Goal: Task Accomplishment & Management: Manage account settings

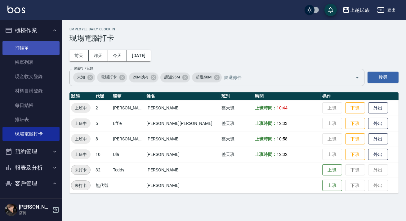
click at [32, 41] on link "打帳單" at bounding box center [30, 48] width 57 height 14
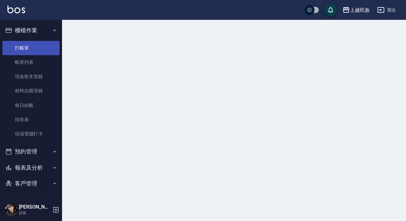
click at [34, 46] on link "打帳單" at bounding box center [30, 48] width 57 height 14
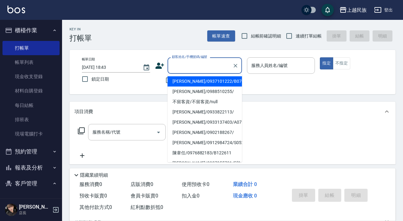
click at [179, 67] on input "顧客姓名/手機號碼/編號" at bounding box center [200, 65] width 60 height 11
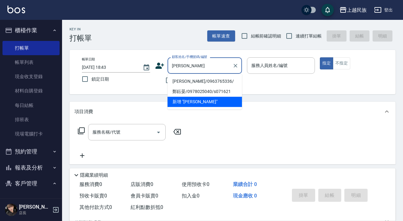
type input "[PERSON_NAME]"
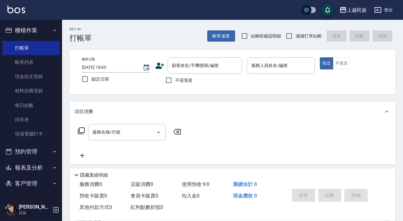
drag, startPoint x: 179, startPoint y: 81, endPoint x: 197, endPoint y: 77, distance: 17.3
click at [179, 81] on span "不留客資" at bounding box center [183, 80] width 17 height 7
click at [175, 81] on input "不留客資" at bounding box center [168, 80] width 13 height 13
checkbox input "true"
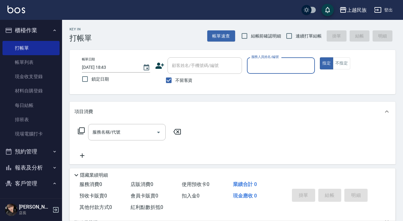
click at [303, 40] on label "連續打單結帳" at bounding box center [301, 35] width 39 height 13
click at [295, 40] on input "連續打單結帳" at bounding box center [288, 35] width 13 height 13
checkbox input "true"
click at [289, 66] on input "服務人員姓名/編號" at bounding box center [281, 65] width 63 height 11
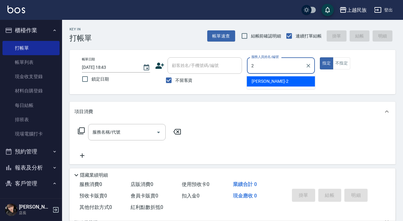
type input "[PERSON_NAME]-2"
type button "true"
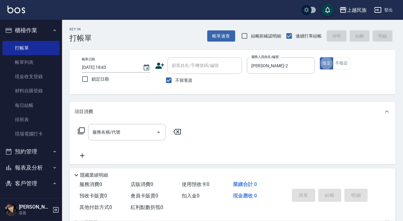
click at [340, 70] on div "帳單日期 [DATE] 18:43 鎖定日期 顧客姓名/手機號碼/編號 顧客姓名/手機號碼/編號 不留客資 服務人員姓名/編號 [PERSON_NAME]-2…" at bounding box center [232, 71] width 311 height 29
click at [346, 68] on button "不指定" at bounding box center [341, 63] width 17 height 12
click at [130, 134] on input "服務名稱/代號" at bounding box center [122, 132] width 63 height 11
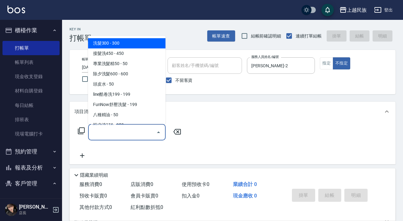
type input "4"
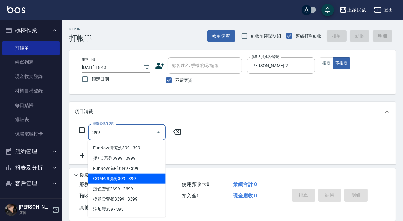
click at [139, 177] on span "GOMAJI洗剪399 - 399" at bounding box center [126, 179] width 77 height 10
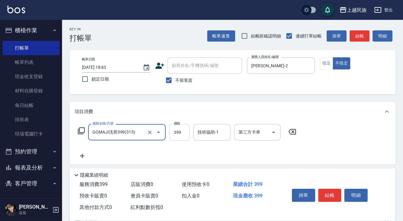
type input "GOMAJI洗剪399(315)"
click at [173, 133] on input "399" at bounding box center [179, 132] width 20 height 17
type input "449"
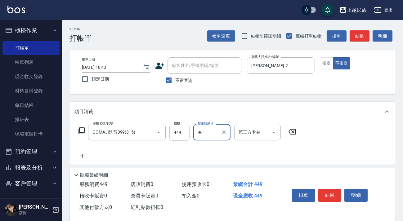
type input "民族-96"
click at [275, 130] on icon "Open" at bounding box center [273, 132] width 7 height 7
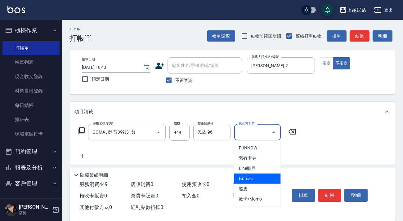
click at [263, 177] on span "Gomaji" at bounding box center [257, 179] width 46 height 10
type input "Gomaji"
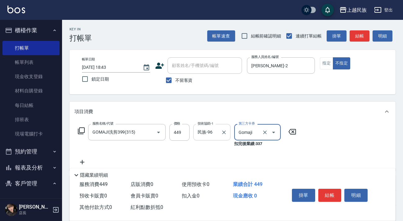
click at [225, 135] on icon "Clear" at bounding box center [224, 132] width 6 height 6
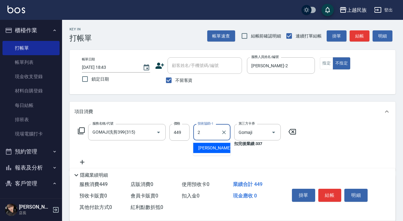
type input "[PERSON_NAME]-2"
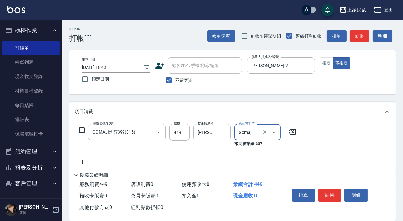
scroll to position [73, 0]
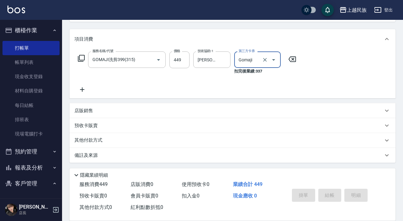
type input "[DATE] 18:58"
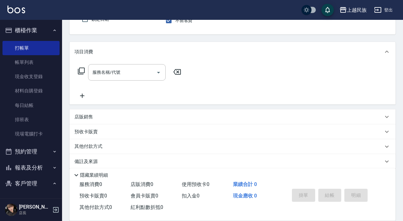
scroll to position [0, 0]
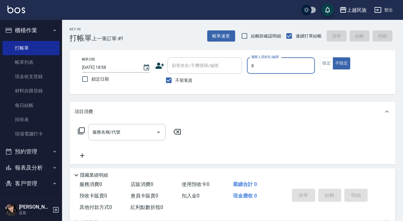
type input "Stella-8"
type button "false"
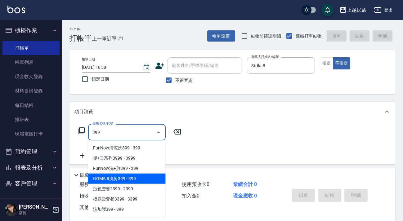
click at [139, 179] on span "GOMAJI洗剪399 - 399" at bounding box center [126, 179] width 77 height 10
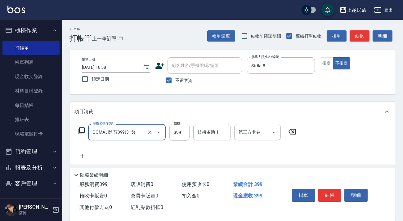
type input "GOMAJI洗剪399(315)"
click at [197, 134] on div "技術協助-1 技術協助-1" at bounding box center [211, 132] width 37 height 16
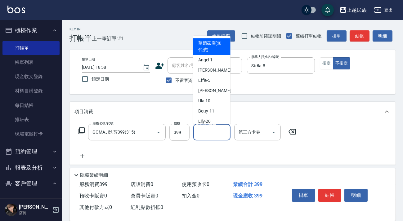
click at [177, 133] on input "399" at bounding box center [179, 132] width 20 height 17
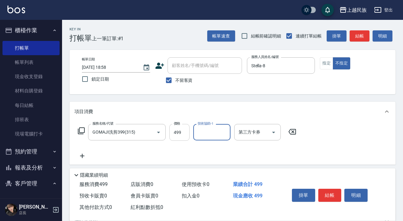
click at [177, 133] on input "499" at bounding box center [179, 132] width 20 height 17
type input "449"
type input "民族-96"
click at [259, 132] on input "第三方卡券" at bounding box center [253, 132] width 32 height 11
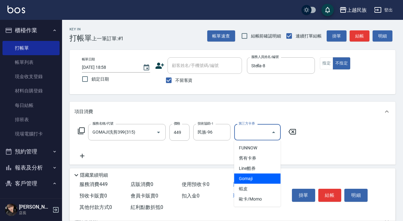
click at [263, 177] on span "Gomaji" at bounding box center [257, 179] width 46 height 10
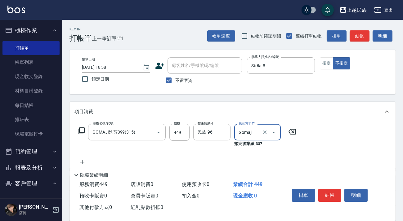
type input "Gomaji"
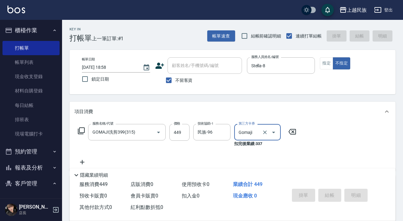
type input "[DATE] 18:59"
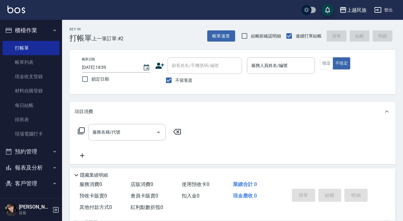
drag, startPoint x: 178, startPoint y: 81, endPoint x: 188, endPoint y: 72, distance: 13.7
click at [179, 78] on span "不留客資" at bounding box center [183, 80] width 17 height 7
click at [175, 78] on input "不留客資" at bounding box center [168, 80] width 13 height 13
checkbox input "false"
click at [193, 68] on input "顧客姓名/手機號碼/編號" at bounding box center [204, 65] width 69 height 11
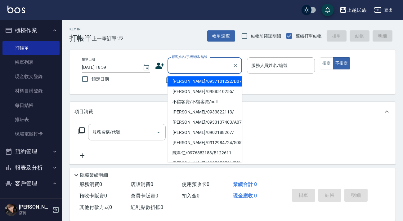
type input "＿"
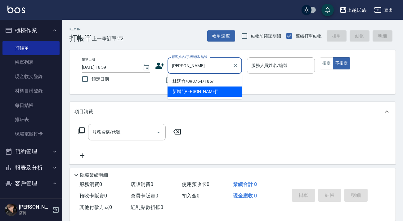
click at [199, 81] on li "林廷俞/0987547185/" at bounding box center [204, 81] width 74 height 10
type input "林廷俞/0987547185/"
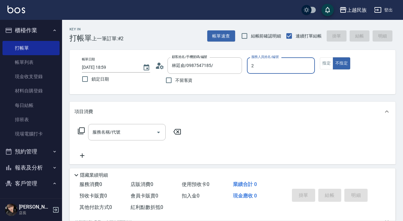
type input "[PERSON_NAME]-2"
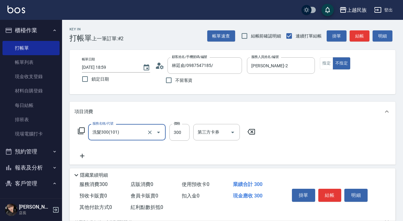
type input "洗髮300(101)"
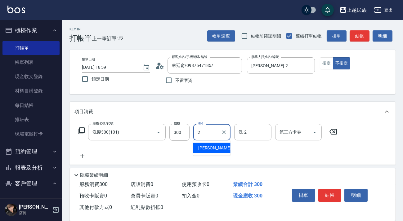
type input "[PERSON_NAME]-2"
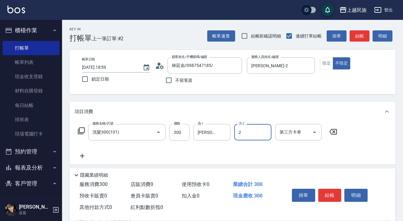
type input "[PERSON_NAME]-2"
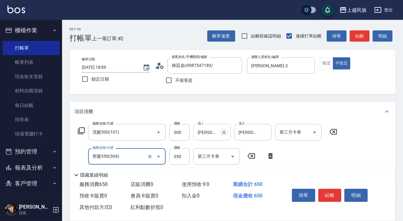
click at [223, 130] on icon "Clear" at bounding box center [224, 132] width 6 height 6
type input "剪髮350(304)"
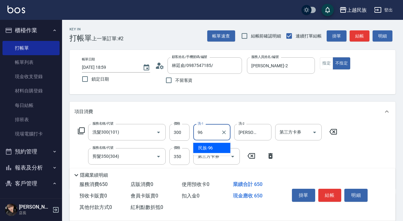
type input "民族-96"
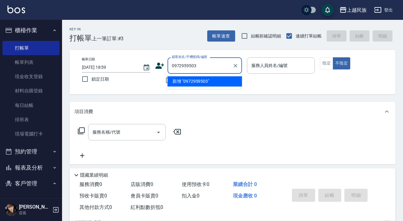
click at [208, 82] on li "新增 "0972959503"" at bounding box center [204, 81] width 74 height 10
type input "0972959503"
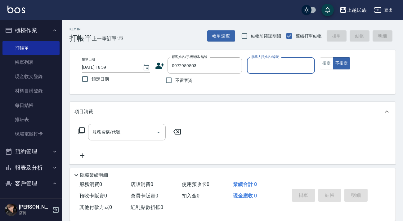
click at [157, 65] on icon at bounding box center [159, 65] width 9 height 9
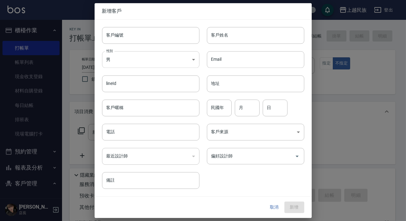
type input "0972959503"
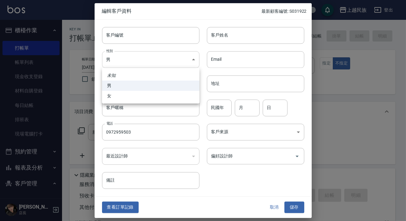
click at [165, 58] on body "上越民族 登出 櫃檯作業 打帳單 帳單列表 現金收支登錄 材料自購登錄 每日結帳 排班表 現場電腦打卡 預約管理 預約管理 單日預約紀錄 單週預約紀錄 報表及…" at bounding box center [203, 151] width 406 height 302
click at [160, 95] on li "女" at bounding box center [150, 96] width 97 height 10
type input "[DEMOGRAPHIC_DATA]"
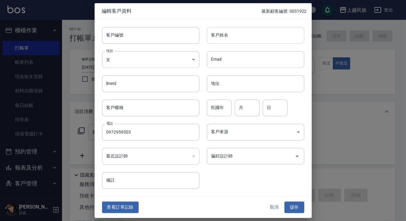
click at [222, 39] on input "客戶姓名" at bounding box center [255, 35] width 97 height 17
type input "[PERSON_NAME]"
click at [239, 137] on body "上越民族 登出 櫃檯作業 打帳單 帳單列表 現金收支登錄 材料自購登錄 每日結帳 排班表 現場電腦打卡 預約管理 預約管理 單日預約紀錄 單週預約紀錄 報表及…" at bounding box center [203, 151] width 406 height 302
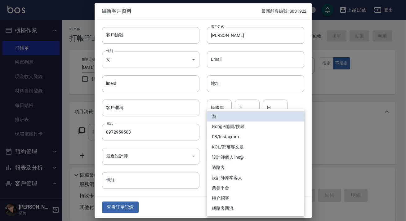
drag, startPoint x: 191, startPoint y: 202, endPoint x: 201, endPoint y: 197, distance: 11.5
click at [191, 202] on div at bounding box center [203, 110] width 406 height 221
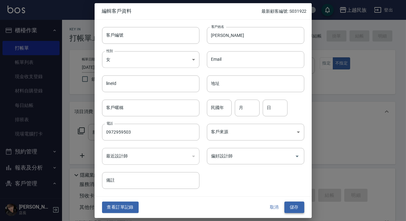
click at [289, 206] on button "儲存" at bounding box center [294, 207] width 20 height 11
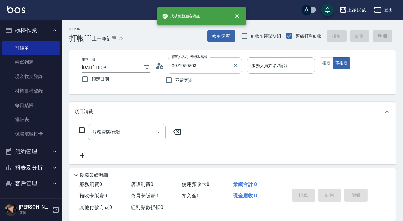
click at [211, 65] on input "0972959503" at bounding box center [200, 65] width 60 height 11
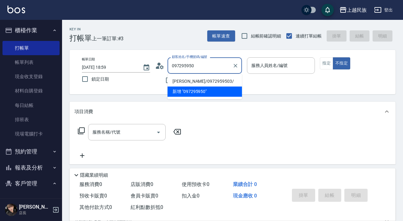
click at [210, 83] on li "[PERSON_NAME]/0972959503/" at bounding box center [204, 81] width 74 height 10
type input "[PERSON_NAME]/0972959503/"
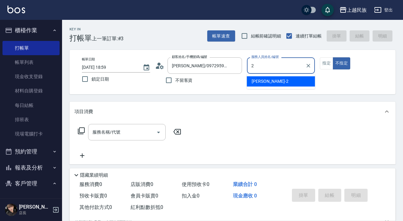
type input "[PERSON_NAME]-2"
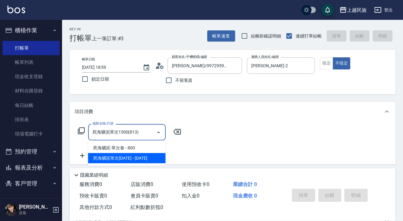
type input "死海礦泥單次1500(813)"
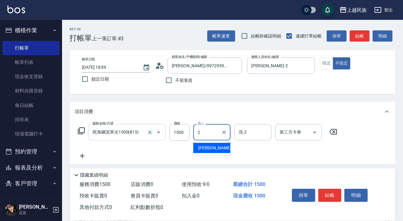
type input "[PERSON_NAME]-2"
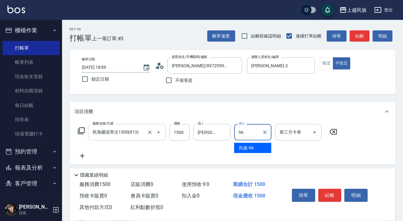
type input "民族-96"
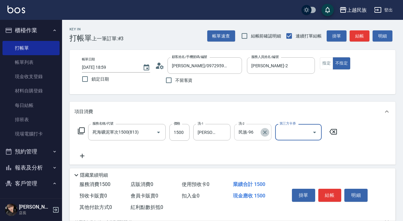
click at [265, 132] on icon "Clear" at bounding box center [265, 132] width 6 height 6
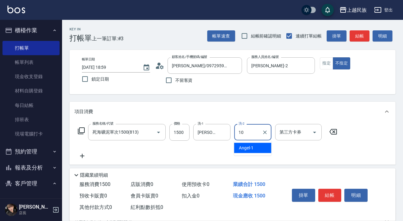
type input "Ula-10"
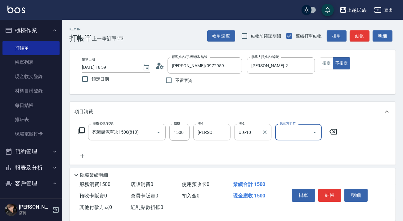
scroll to position [81, 0]
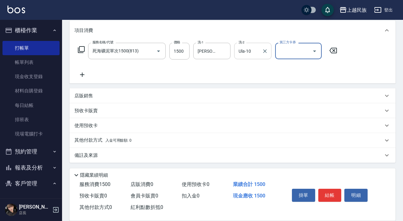
click at [154, 157] on div "備註及來源" at bounding box center [228, 155] width 308 height 7
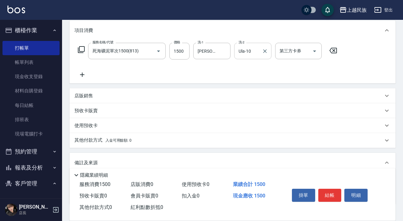
scroll to position [121, 0]
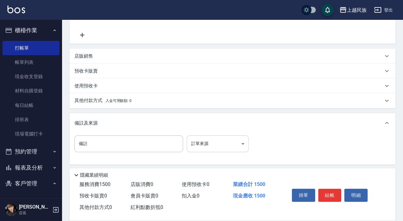
click at [230, 148] on body "上越民族 登出 櫃檯作業 打帳單 帳單列表 現金收支登錄 材料自購登錄 每日結帳 排班表 現場電腦打卡 預約管理 預約管理 單日預約紀錄 單週預約紀錄 報表及…" at bounding box center [201, 51] width 403 height 344
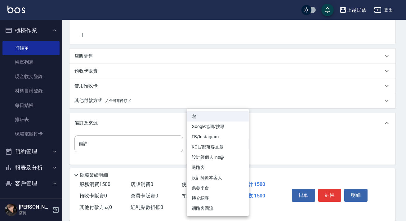
click at [232, 173] on li "設計師原本客人" at bounding box center [218, 178] width 62 height 10
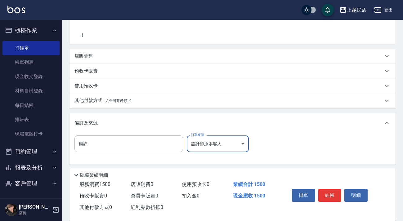
click at [236, 146] on body "上越民族 登出 櫃檯作業 打帳單 帳單列表 現金收支登錄 材料自購登錄 每日結帳 排班表 現場電腦打卡 預約管理 預約管理 單日預約紀錄 單週預約紀錄 報表及…" at bounding box center [201, 51] width 403 height 344
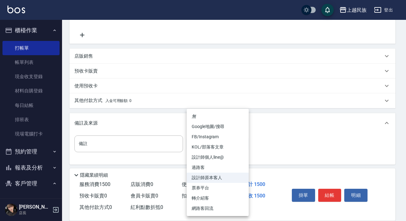
click at [221, 165] on li "過路客" at bounding box center [218, 167] width 62 height 10
type input "過路客"
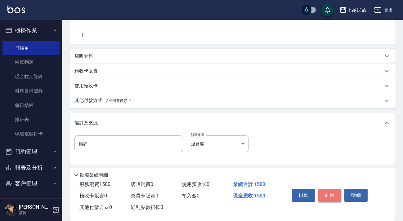
click at [329, 194] on button "結帳" at bounding box center [329, 195] width 23 height 13
type input "[DATE] 19:00"
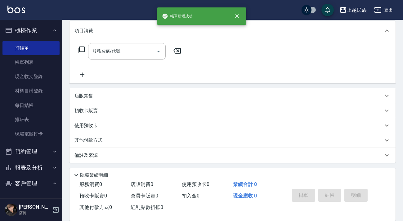
scroll to position [0, 0]
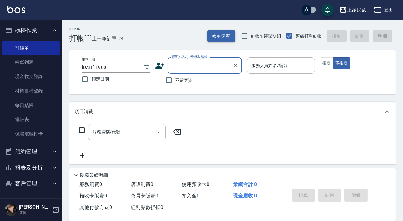
click at [224, 36] on button "帳單速查" at bounding box center [221, 35] width 28 height 11
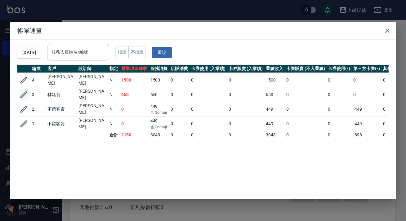
click at [23, 92] on icon "button" at bounding box center [23, 94] width 9 height 9
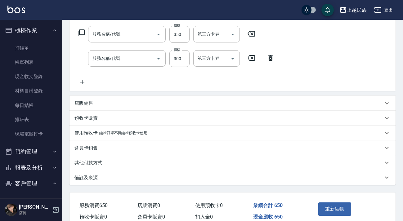
type input "[DATE] 18:59"
type input "[PERSON_NAME]-2"
type input "剪髮350(304)"
type input "洗髮300(101)"
type input "林廷俞/0987547185/"
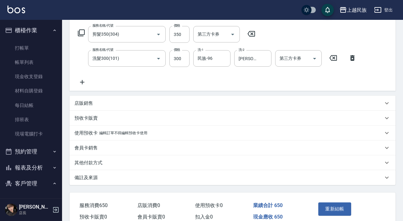
click at [275, 183] on div "備註及來源" at bounding box center [232, 177] width 326 height 15
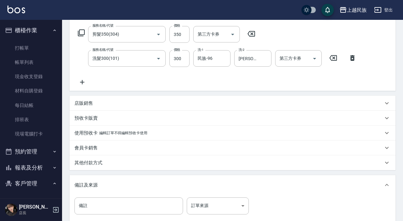
scroll to position [169, 0]
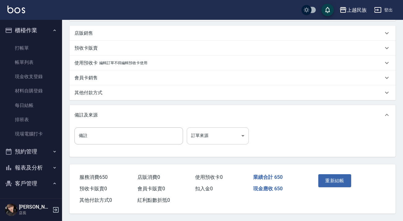
drag, startPoint x: 249, startPoint y: 133, endPoint x: 243, endPoint y: 134, distance: 6.0
click at [248, 133] on div "備註 備註 訂單來源 ​ 訂單來源" at bounding box center [163, 135] width 178 height 17
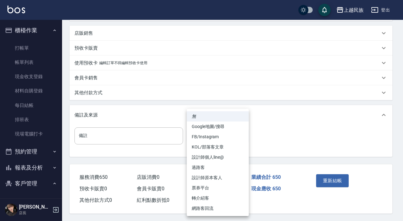
click at [243, 134] on body "上越民族 登出 櫃檯作業 打帳單 帳單列表 現金收支登錄 材料自購登錄 每日結帳 排班表 現場電腦打卡 預約管理 預約管理 單日預約紀錄 單週預約紀錄 報表及…" at bounding box center [201, 26] width 403 height 389
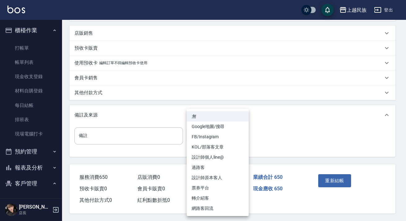
click at [214, 168] on li "過路客" at bounding box center [218, 167] width 62 height 10
type input "過路客"
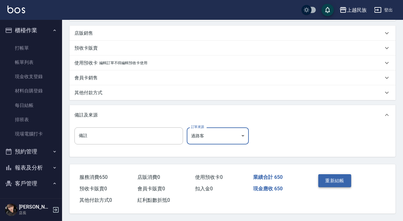
click at [326, 176] on button "重新結帳" at bounding box center [334, 180] width 33 height 13
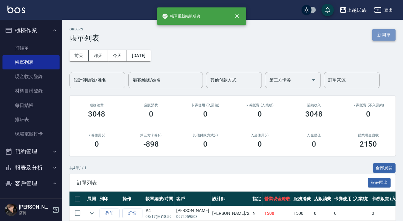
click at [387, 34] on button "新開單" at bounding box center [383, 34] width 23 height 11
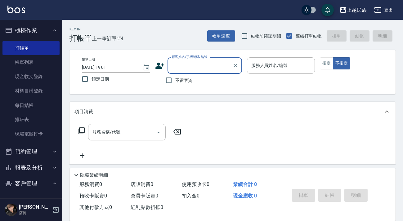
click at [187, 79] on span "不留客資" at bounding box center [183, 80] width 17 height 7
click at [175, 79] on input "不留客資" at bounding box center [168, 80] width 13 height 13
checkbox input "true"
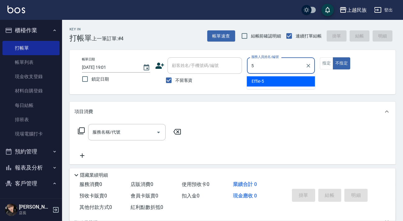
type input "Effie-5"
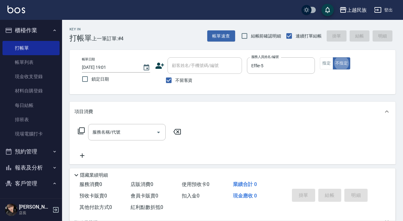
type button "false"
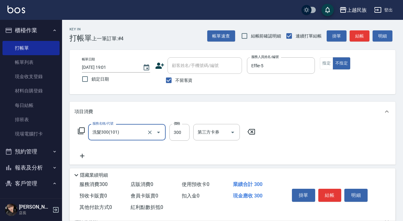
type input "洗髮300(101)"
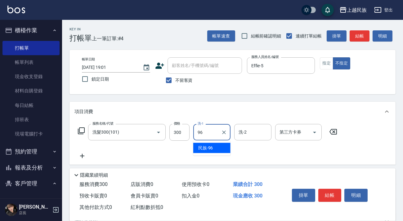
type input "民族-96"
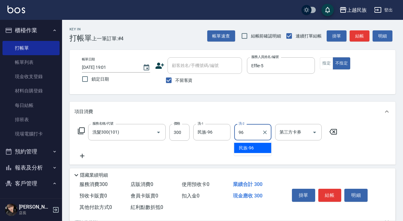
type input "民族-96"
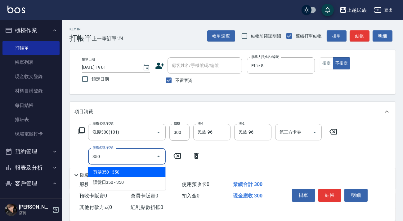
type input "剪髮350(304)"
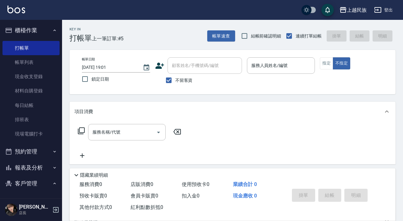
drag, startPoint x: 214, startPoint y: 64, endPoint x: 205, endPoint y: 72, distance: 11.9
click at [214, 65] on input "顧客姓名/手機號碼/編號" at bounding box center [204, 65] width 69 height 11
click at [186, 80] on span "不留客資" at bounding box center [183, 80] width 17 height 7
click at [175, 80] on input "不留客資" at bounding box center [168, 80] width 13 height 13
checkbox input "false"
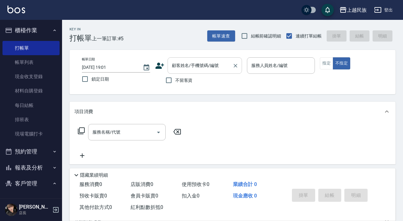
click at [193, 68] on input "顧客姓名/手機號碼/編號" at bounding box center [200, 65] width 60 height 11
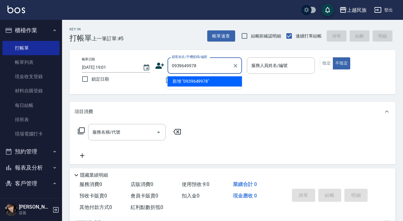
click at [203, 83] on li "新增 "0939649978"" at bounding box center [204, 81] width 74 height 10
type input "0939649978"
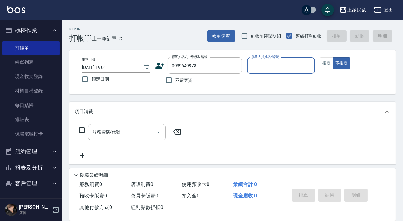
click at [163, 66] on icon at bounding box center [159, 65] width 9 height 9
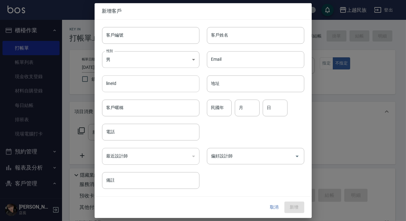
type input "0939649978"
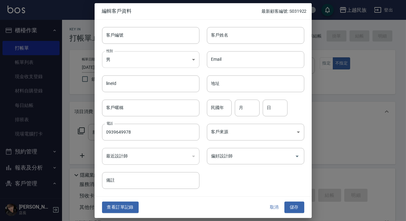
click at [171, 64] on body "上越民族 登出 櫃檯作業 打帳單 帳單列表 現金收支登錄 材料自購登錄 每日結帳 排班表 現場電腦打卡 預約管理 預約管理 單日預約紀錄 單週預約紀錄 報表及…" at bounding box center [203, 151] width 406 height 302
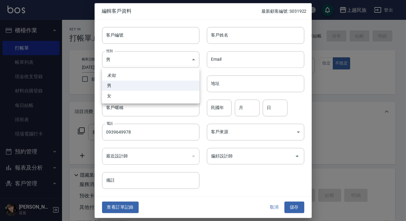
click at [157, 94] on li "女" at bounding box center [150, 96] width 97 height 10
type input "[DEMOGRAPHIC_DATA]"
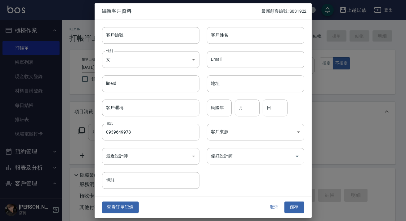
click at [219, 33] on input "客戶姓名" at bounding box center [255, 35] width 97 height 17
type input "[PERSON_NAME]楀"
click at [219, 107] on input "民國年" at bounding box center [219, 108] width 25 height 17
click at [217, 107] on input "91" at bounding box center [219, 108] width 25 height 17
type input "9"
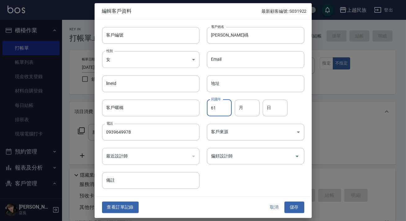
type input "61"
click at [232, 105] on div "民國年 61 民國年 月 月 日 日" at bounding box center [251, 104] width 105 height 24
click at [239, 106] on input "月" at bounding box center [247, 108] width 25 height 17
type input "0"
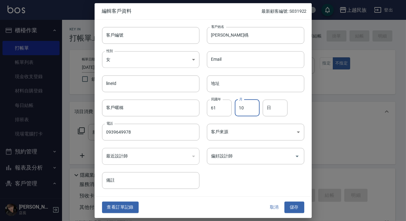
type input "10"
type input "24"
click at [269, 133] on body "上越民族 登出 櫃檯作業 打帳單 帳單列表 現金收支登錄 材料自購登錄 每日結帳 排班表 現場電腦打卡 預約管理 預約管理 單日預約紀錄 單週預約紀錄 報表及…" at bounding box center [203, 151] width 406 height 302
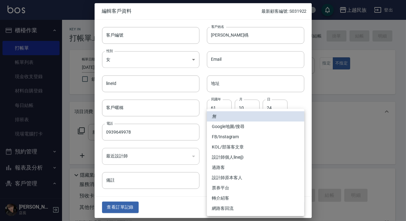
click at [264, 140] on li "FB/Instagram" at bounding box center [255, 137] width 97 height 10
type input "FB/Instagram"
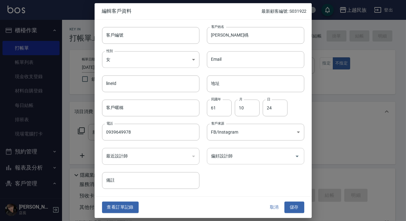
click at [273, 158] on input "偏好設計師" at bounding box center [251, 156] width 82 height 11
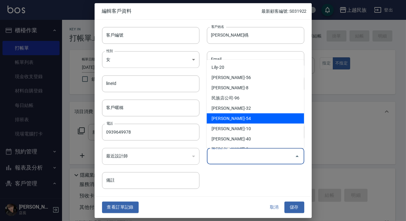
scroll to position [56, 0]
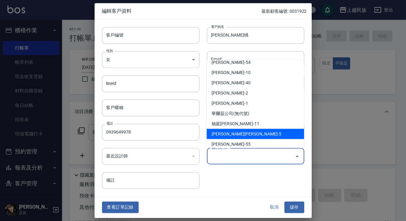
click at [255, 133] on li "[PERSON_NAME][PERSON_NAME]-5" at bounding box center [254, 134] width 97 height 10
type input "[PERSON_NAME][PERSON_NAME]"
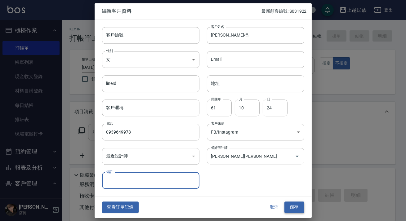
click at [299, 207] on button "儲存" at bounding box center [294, 207] width 20 height 11
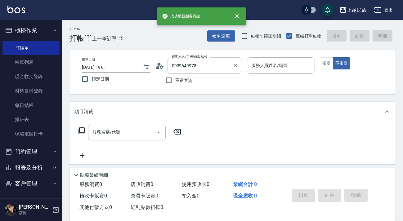
click at [214, 64] on input "0939649978" at bounding box center [200, 65] width 60 height 11
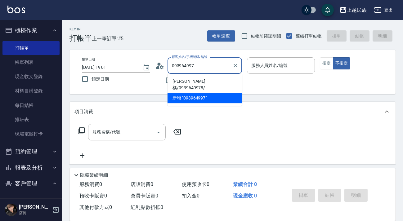
click at [217, 83] on li "[PERSON_NAME]楀/0939649978/" at bounding box center [204, 84] width 74 height 17
type input "[PERSON_NAME]楀/0939649978/"
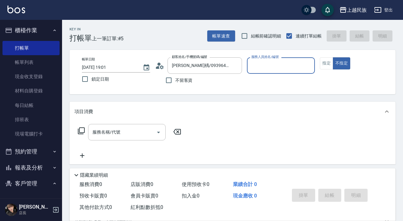
type input "Effie-5"
click at [333, 57] on button "不指定" at bounding box center [341, 63] width 17 height 12
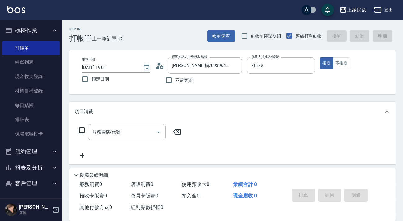
click at [82, 127] on icon at bounding box center [80, 130] width 7 height 7
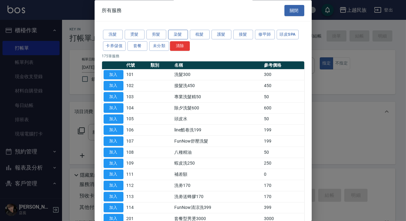
click at [181, 32] on button "染髮" at bounding box center [178, 35] width 20 height 10
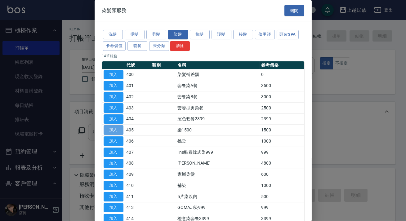
click at [120, 130] on button "加入" at bounding box center [114, 131] width 20 height 10
type input "染1500(405)"
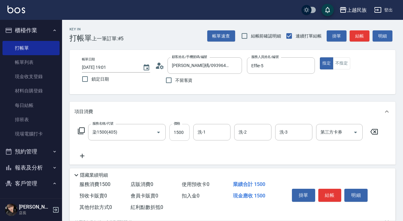
click at [179, 132] on input "1500" at bounding box center [179, 132] width 20 height 17
type input "1599"
type input "民族-96"
type input "Effie-5"
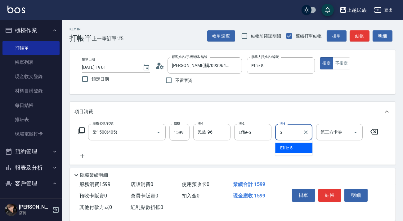
type input "Effie-5"
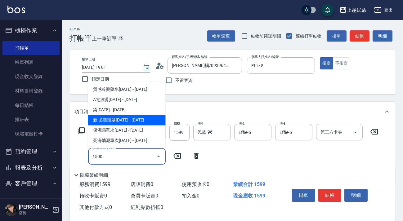
click at [123, 117] on span "新.柔漾護髮[DATE] - [DATE]" at bounding box center [126, 120] width 77 height 10
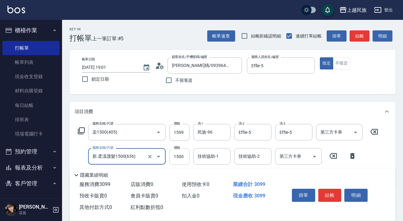
type input "新.柔漾護髮1500(636)"
click at [174, 160] on input "1500" at bounding box center [179, 156] width 20 height 17
type input "1600"
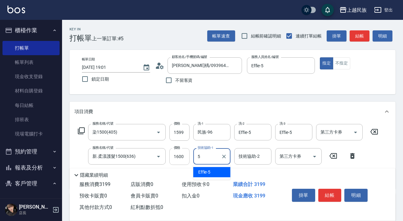
type input "Effie-5"
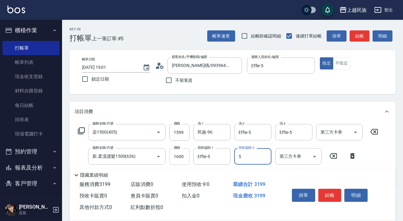
type input "Effie-5"
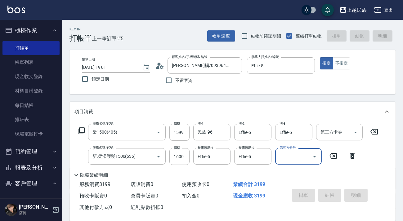
type input "[DATE] 19:02"
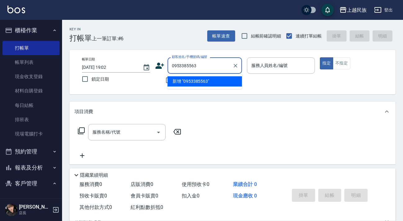
click at [205, 82] on li "新增 "0953385563"" at bounding box center [204, 81] width 74 height 10
type input "0953385563"
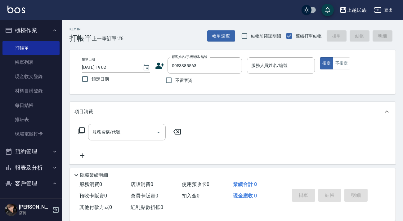
click at [162, 65] on icon at bounding box center [159, 66] width 9 height 6
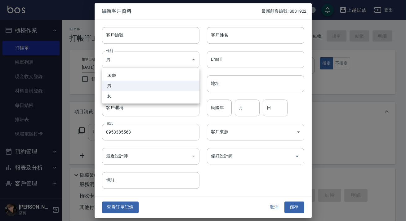
click at [168, 60] on body "上越民族 登出 櫃檯作業 打帳單 帳單列表 現金收支登錄 材料自購登錄 每日結帳 排班表 現場電腦打卡 預約管理 預約管理 單日預約紀錄 單週預約紀錄 報表及…" at bounding box center [203, 151] width 406 height 302
click at [150, 99] on li "女" at bounding box center [150, 96] width 97 height 10
type input "[DEMOGRAPHIC_DATA]"
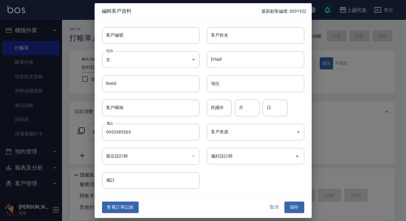
click at [234, 45] on div "Email Email" at bounding box center [251, 56] width 105 height 24
click at [241, 37] on input "客戶姓名" at bounding box center [255, 35] width 97 height 17
click at [240, 115] on input "月" at bounding box center [247, 108] width 25 height 17
type input "4"
type input "3"
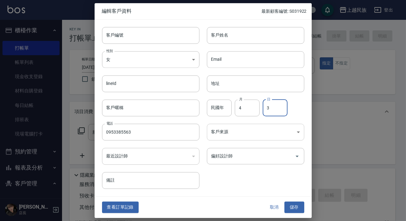
click at [250, 132] on body "上越民族 登出 櫃檯作業 打帳單 帳單列表 現金收支登錄 材料自購登錄 每日結帳 排班表 現場電腦打卡 預約管理 預約管理 單日預約紀錄 單週預約紀錄 報表及…" at bounding box center [203, 151] width 406 height 302
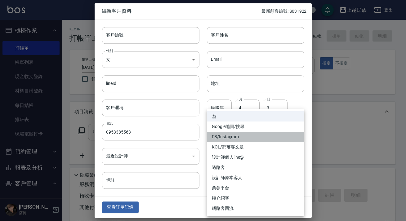
click at [255, 140] on li "FB/Instagram" at bounding box center [255, 137] width 97 height 10
type input "FB/Instagram"
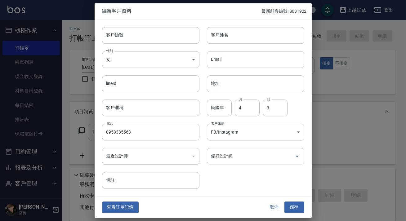
click at [261, 44] on div "Email Email" at bounding box center [251, 56] width 105 height 24
click at [261, 38] on input "客戶姓名" at bounding box center [255, 35] width 97 height 17
type input "[PERSON_NAME]"
click at [291, 160] on input "偏好設計師" at bounding box center [251, 156] width 82 height 11
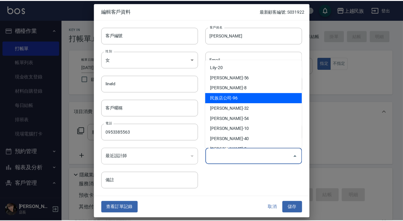
scroll to position [60, 0]
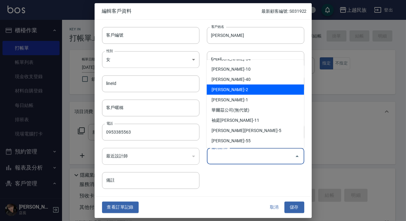
click at [251, 89] on li "[PERSON_NAME]-2" at bounding box center [254, 89] width 97 height 10
type input "[PERSON_NAME]"
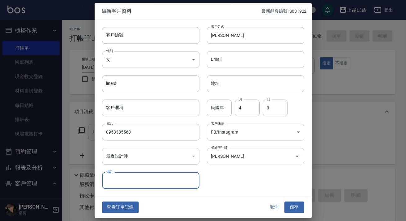
drag, startPoint x: 295, startPoint y: 205, endPoint x: 293, endPoint y: 200, distance: 5.0
click at [293, 201] on div "查看訂單記錄 取消 儲存" at bounding box center [203, 207] width 217 height 21
click at [288, 206] on button "儲存" at bounding box center [294, 207] width 20 height 11
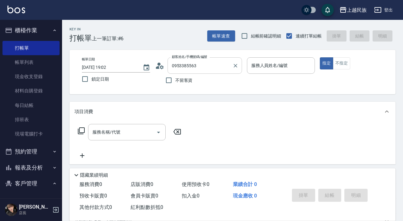
click at [206, 73] on div "0953385563 顧客姓名/手機號碼/編號" at bounding box center [204, 65] width 74 height 16
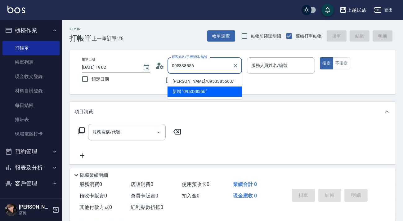
click at [214, 80] on li "[PERSON_NAME]/0953385563/" at bounding box center [204, 81] width 74 height 10
type input "[PERSON_NAME]/0953385563/"
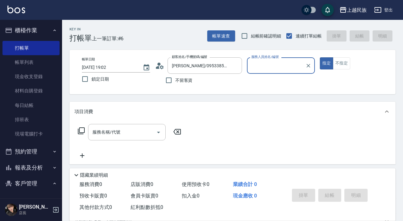
type input "[PERSON_NAME]-2"
click at [148, 135] on input "服務名稱/代號" at bounding box center [122, 132] width 63 height 11
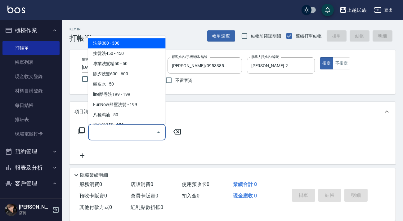
click at [121, 40] on span "洗髮300 - 300" at bounding box center [126, 43] width 77 height 10
type input "洗髮300(101)"
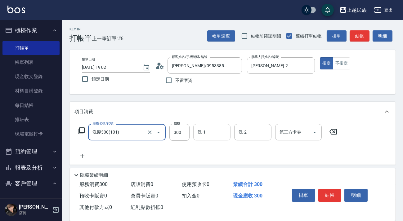
click at [209, 129] on input "洗-1" at bounding box center [212, 132] width 32 height 11
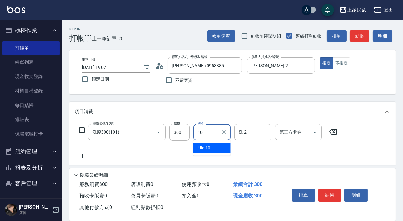
type input "Ula-10"
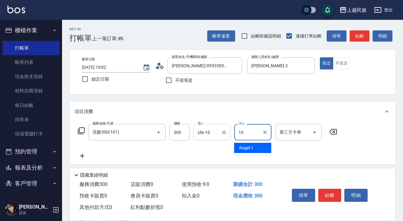
type input "Ula-10"
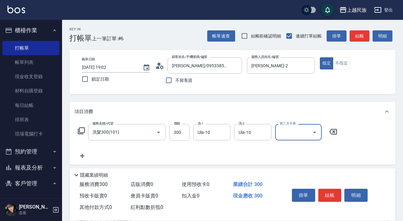
scroll to position [81, 0]
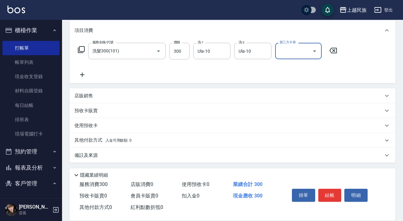
drag, startPoint x: 143, startPoint y: 141, endPoint x: 159, endPoint y: 139, distance: 15.9
click at [143, 141] on div "其他付款方式 入金可用餘額: 0" at bounding box center [228, 140] width 308 height 7
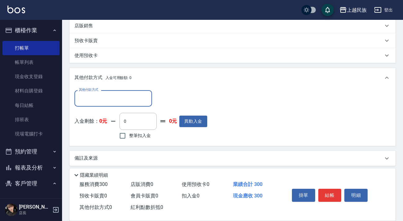
scroll to position [0, 0]
click at [139, 103] on input "其他付款方式" at bounding box center [113, 98] width 72 height 11
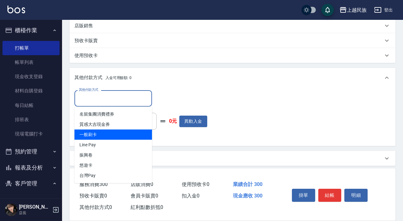
click at [128, 138] on span "一般刷卡" at bounding box center [112, 135] width 77 height 10
type input "一般刷卡"
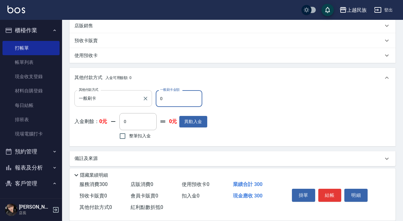
click at [146, 98] on icon "Clear" at bounding box center [146, 99] width 4 height 4
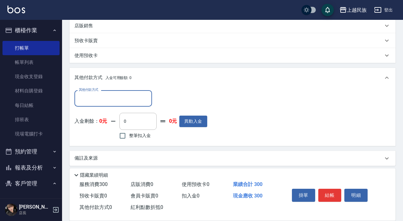
click at [127, 100] on input "其他付款方式" at bounding box center [113, 98] width 72 height 11
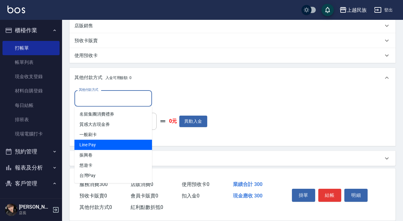
click at [124, 144] on span "Line Pay" at bounding box center [112, 145] width 77 height 10
type input "Line Pay"
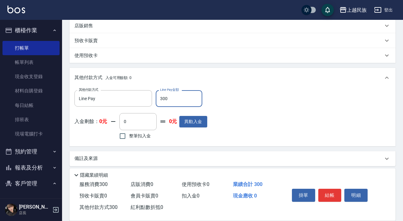
type input "300"
click at [192, 159] on div "備註及來源" at bounding box center [228, 158] width 308 height 7
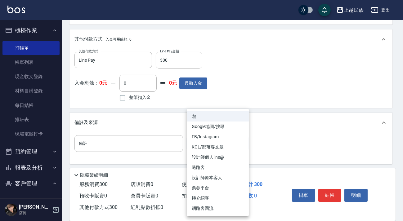
drag, startPoint x: 215, startPoint y: 143, endPoint x: 236, endPoint y: 148, distance: 21.1
click at [216, 143] on body "上越民族 登出 櫃檯作業 打帳單 帳單列表 現金收支登錄 材料自購登錄 每日結帳 排班表 現場電腦打卡 預約管理 預約管理 單日預約紀錄 單週預約紀錄 報表及…" at bounding box center [201, 16] width 403 height 412
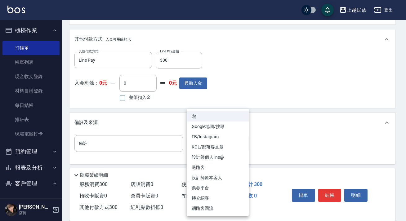
click at [223, 139] on li "FB/Instagram" at bounding box center [218, 137] width 62 height 10
type input "FB/Instagram"
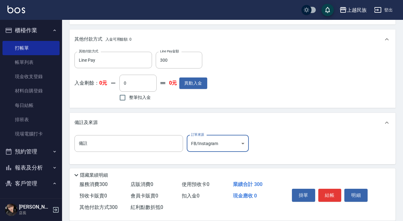
click at [332, 189] on button "結帳" at bounding box center [329, 195] width 23 height 13
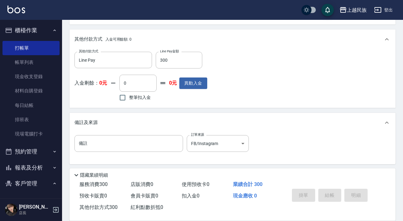
type input "[DATE] 19:05"
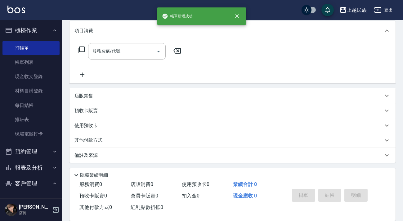
scroll to position [0, 0]
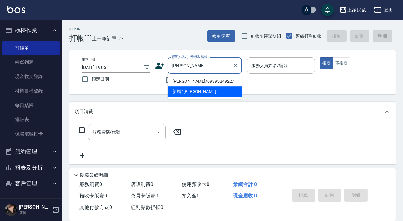
click at [224, 81] on li "[PERSON_NAME]/0939524922/" at bounding box center [204, 81] width 74 height 10
type input "[PERSON_NAME]/0939524922/"
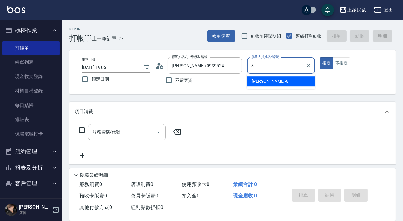
type input "Stella-8"
type button "true"
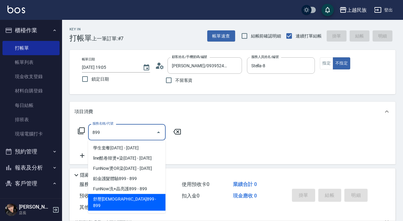
click at [135, 201] on span "舒壓[DEMOGRAPHIC_DATA]899 - 899" at bounding box center [126, 202] width 77 height 17
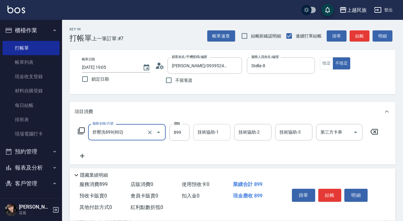
type input "舒壓洗899(802)"
click at [211, 134] on div "技術協助-1 技術協助-1" at bounding box center [211, 132] width 37 height 16
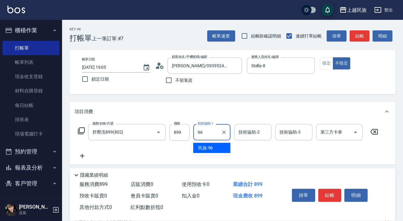
type input "民族-96"
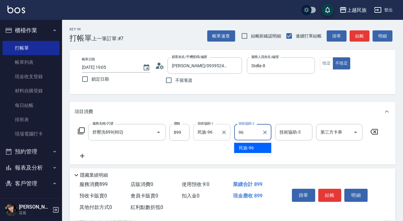
type input "民族-96"
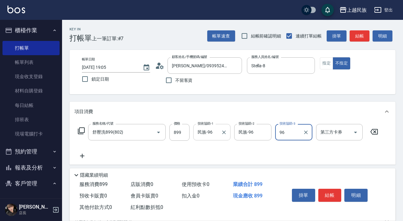
type input "民族-96"
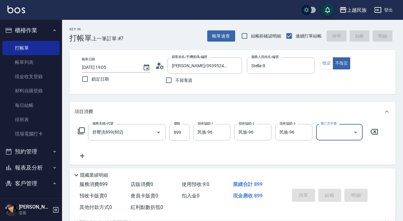
type input "[DATE] 19:07"
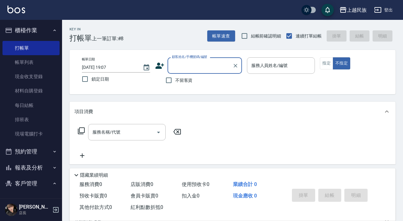
click at [182, 82] on span "不留客資" at bounding box center [183, 80] width 17 height 7
click at [175, 82] on input "不留客資" at bounding box center [168, 80] width 13 height 13
checkbox input "true"
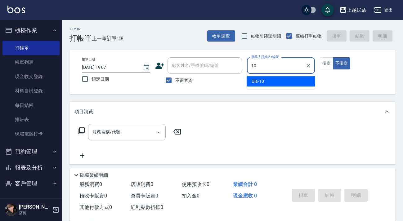
type input "Ula-10"
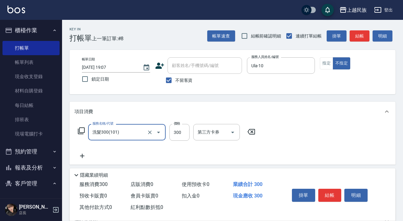
type input "洗髮300(101)"
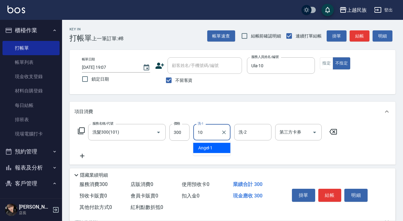
type input "Ula-10"
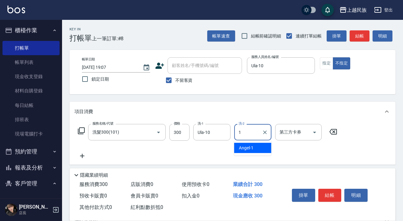
type input "[PERSON_NAME]-1"
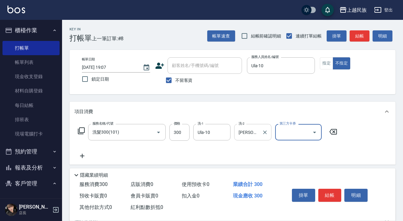
click at [258, 130] on input "[PERSON_NAME]-1" at bounding box center [248, 132] width 22 height 11
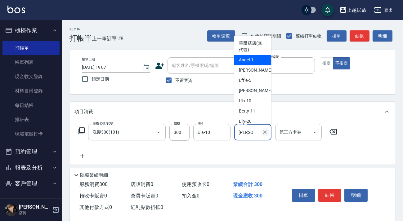
click at [262, 132] on icon "Clear" at bounding box center [265, 132] width 6 height 6
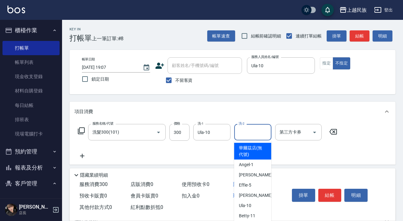
scroll to position [66, 0]
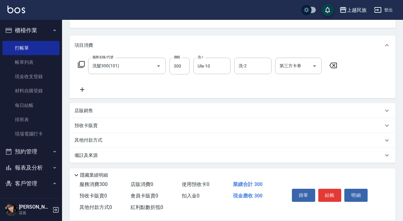
click at [113, 103] on div "店販銷售" at bounding box center [232, 110] width 326 height 15
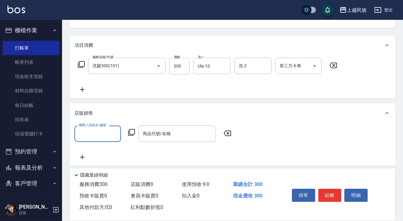
scroll to position [0, 0]
type input "Ula-10"
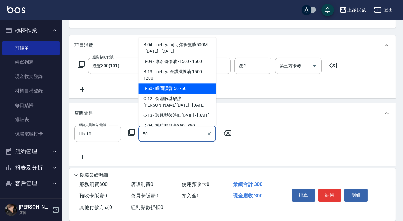
click at [155, 92] on span "B-50 - 瞬間護髮 50 - 50" at bounding box center [176, 88] width 77 height 10
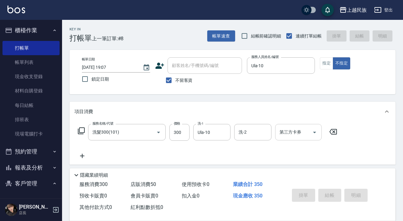
type input "瞬間護髮 50"
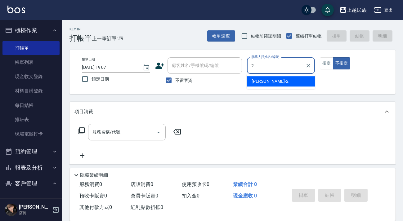
type input "[PERSON_NAME]-2"
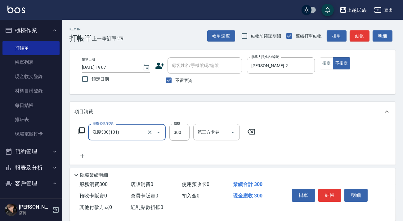
type input "洗髮300(101)"
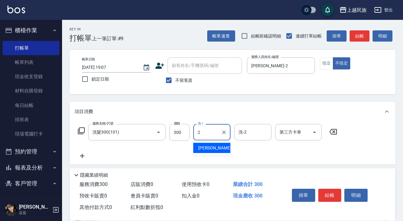
type input "[PERSON_NAME]-2"
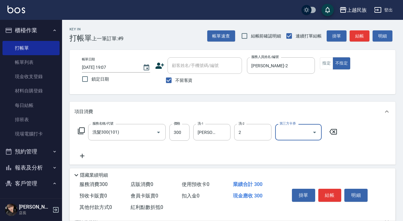
type input "[PERSON_NAME]-2"
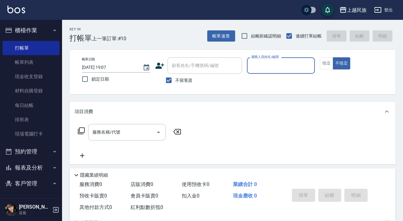
drag, startPoint x: 188, startPoint y: 82, endPoint x: 193, endPoint y: 74, distance: 9.5
click at [187, 82] on span "不留客資" at bounding box center [183, 80] width 17 height 7
click at [175, 82] on input "不留客資" at bounding box center [168, 80] width 13 height 13
checkbox input "false"
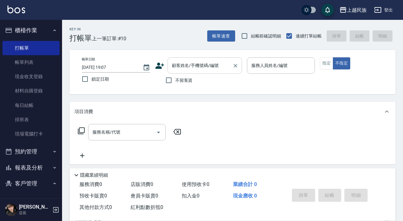
click at [196, 71] on div "顧客姓名/手機號碼/編號" at bounding box center [204, 65] width 74 height 16
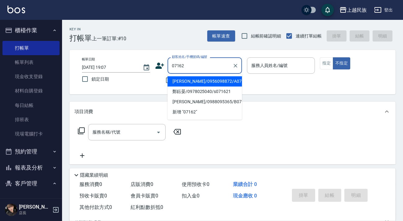
click at [206, 87] on li "鄭鈺晏/0978025040/s071621" at bounding box center [204, 91] width 74 height 10
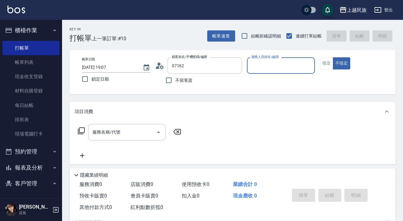
type input "鄭鈺晏/0978025040/s071621"
type input "[PERSON_NAME]-2"
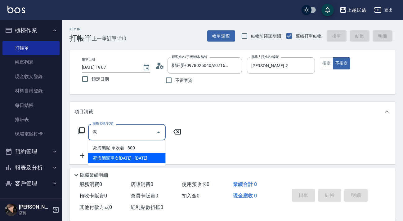
drag, startPoint x: 145, startPoint y: 157, endPoint x: 174, endPoint y: 141, distance: 32.6
click at [145, 157] on span "死海礦泥單次[DATE] - [DATE]" at bounding box center [126, 158] width 77 height 10
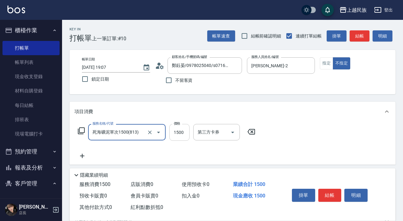
type input "死海礦泥單次1500(813)"
click at [177, 139] on input "1500" at bounding box center [179, 132] width 20 height 17
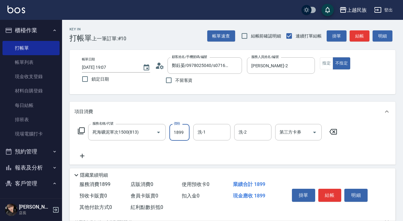
type input "1899"
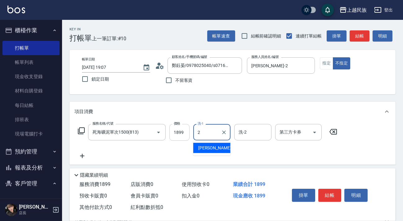
type input "[PERSON_NAME]-2"
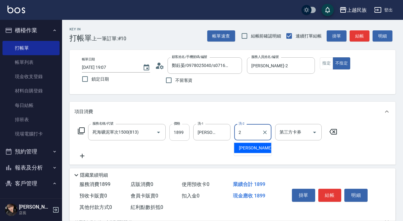
type input "[PERSON_NAME]-2"
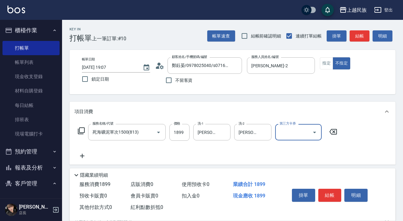
scroll to position [28, 0]
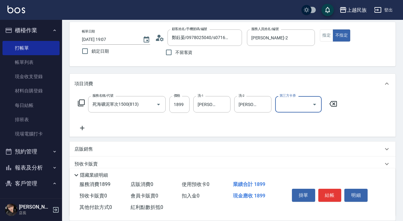
click at [113, 153] on div "店販銷售" at bounding box center [232, 149] width 326 height 15
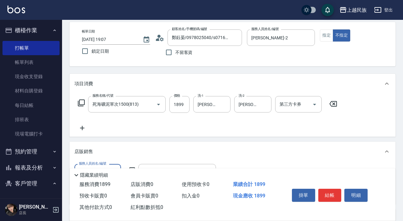
scroll to position [0, 0]
type input "[PERSON_NAME]-2"
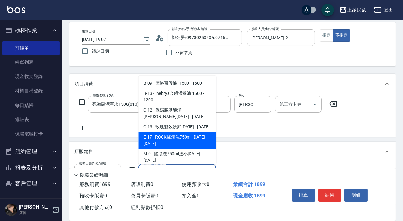
type input "150"
click at [229, 130] on div "服務名稱/代號 死海礦泥單次1500(813) 服務名稱/代號 價格 1899 價格 洗-1 [PERSON_NAME]-2 洗-1 洗-2 [PERSON_…" at bounding box center [207, 114] width 266 height 36
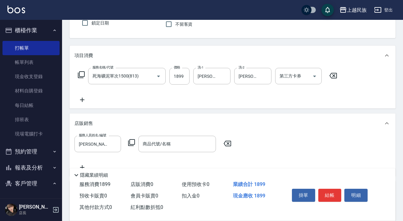
scroll to position [113, 0]
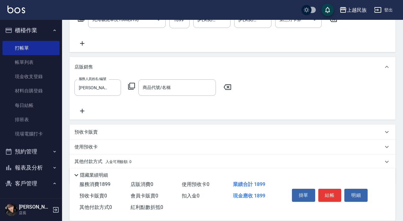
click at [157, 90] on div "商品代號/名稱 商品代號/名稱" at bounding box center [176, 87] width 77 height 16
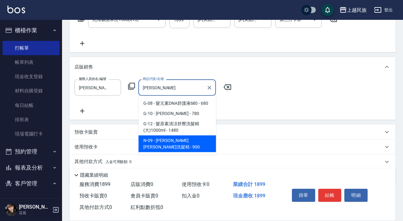
click at [186, 139] on span "N-09 - [PERSON_NAME][PERSON_NAME]洗髮精 - 900" at bounding box center [176, 143] width 77 height 17
type input "[PERSON_NAME][PERSON_NAME]洗髮精"
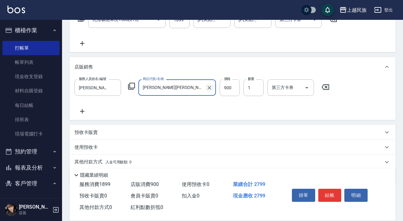
click at [207, 88] on icon "Clear" at bounding box center [209, 88] width 6 height 6
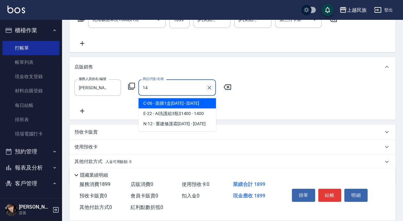
type input "1"
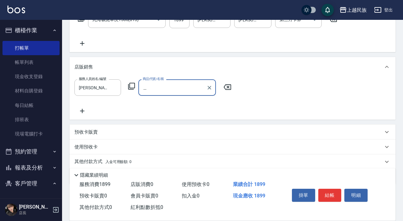
type input "敏"
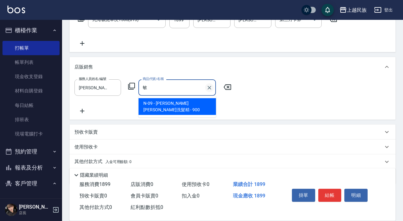
click at [209, 88] on icon "Clear" at bounding box center [209, 88] width 6 height 6
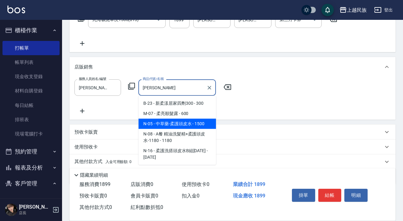
click at [196, 124] on span "N-05 - 中草藥-柔護頭皮水 - 1500" at bounding box center [176, 124] width 77 height 10
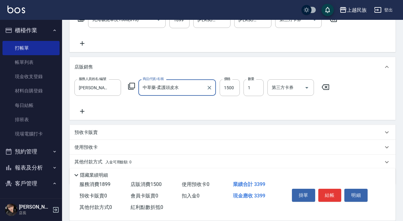
type input "中草藥-柔護頭皮水"
click at [81, 110] on icon at bounding box center [81, 111] width 15 height 7
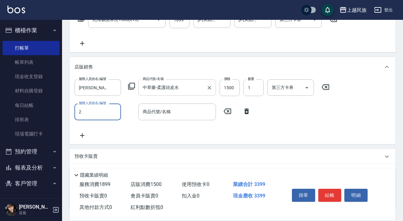
type input "[PERSON_NAME]-2"
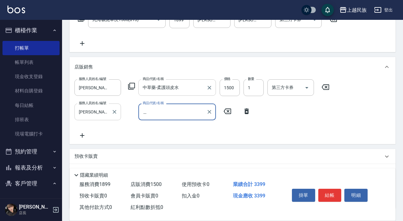
type input "峰"
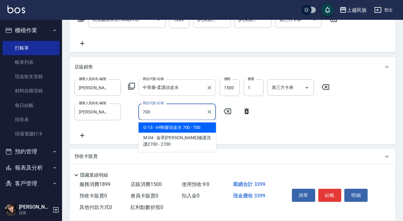
click at [164, 127] on span "G-13 - IH蜂膠頭皮水 700 - 700" at bounding box center [176, 127] width 77 height 10
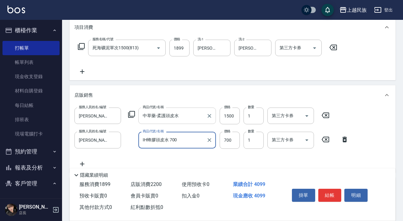
scroll to position [158, 0]
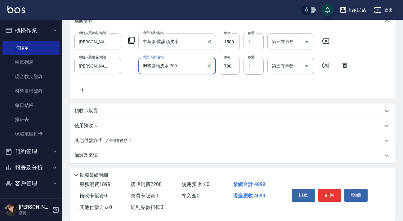
type input "IH蜂膠頭皮水 700"
click at [139, 137] on div "其他付款方式 入金可用餘額: 0" at bounding box center [228, 140] width 308 height 7
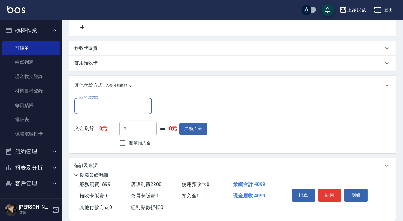
scroll to position [0, 0]
click at [127, 103] on input "其他付款方式" at bounding box center [113, 106] width 72 height 11
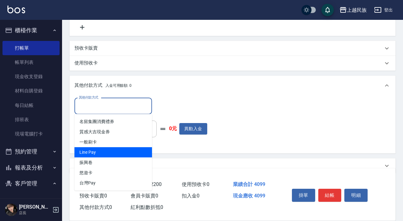
click at [122, 152] on span "Line Pay" at bounding box center [112, 152] width 77 height 10
type input "Line Pay"
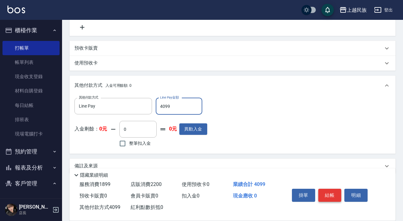
type input "4099"
drag, startPoint x: 332, startPoint y: 194, endPoint x: 318, endPoint y: 166, distance: 31.7
click at [332, 193] on button "結帳" at bounding box center [329, 195] width 23 height 13
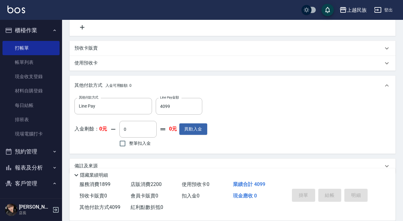
type input "[DATE] 19:09"
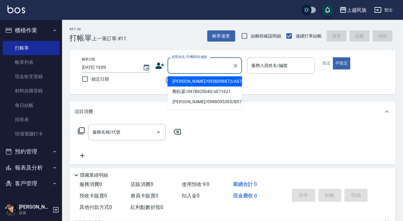
click at [219, 64] on input "顧客姓名/手機號碼/編號" at bounding box center [200, 65] width 60 height 11
click at [232, 65] on icon "Clear" at bounding box center [235, 66] width 6 height 6
click at [253, 81] on div "帳單日期 [DATE] 19:09 鎖定日期 顧客姓名/手機號碼/編號 顧客姓名/手機號碼/編號 不留客資 服務人員姓名/編號 服務人員姓名/編號 指定 不指定" at bounding box center [232, 71] width 311 height 29
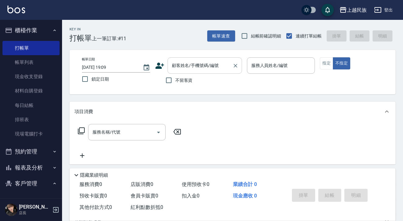
click at [214, 73] on div "顧客姓名/手機號碼/編號" at bounding box center [204, 65] width 74 height 16
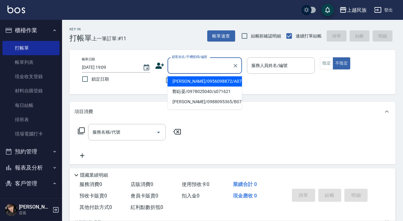
click at [213, 69] on input "顧客姓名/手機號碼/編號" at bounding box center [200, 65] width 60 height 11
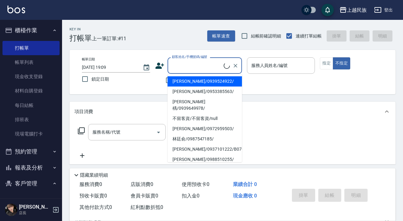
click at [213, 69] on input "顧客姓名/手機號碼/編號" at bounding box center [196, 65] width 53 height 11
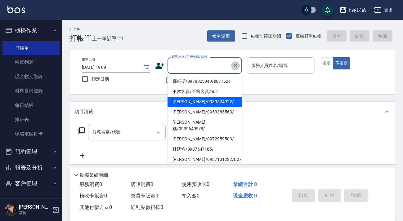
click at [237, 64] on icon "Clear" at bounding box center [235, 66] width 4 height 4
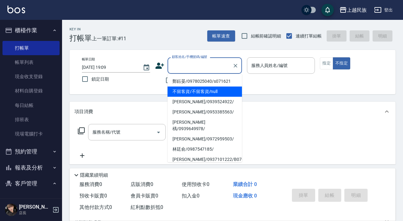
drag, startPoint x: 266, startPoint y: 88, endPoint x: 253, endPoint y: 75, distance: 18.9
click at [265, 87] on div "帳單日期 [DATE] 19:09 鎖定日期 顧客姓名/手機號碼/編號 顧客姓名/手機號碼/編號 不留客資 服務人員姓名/編號 服務人員姓名/編號 指定 不指定" at bounding box center [232, 72] width 326 height 44
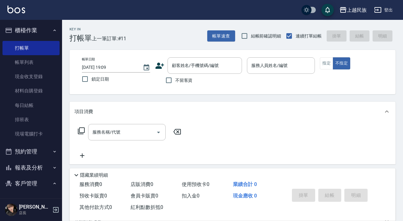
click at [178, 82] on span "不留客資" at bounding box center [183, 80] width 17 height 7
click at [175, 82] on input "不留客資" at bounding box center [168, 80] width 13 height 13
checkbox input "true"
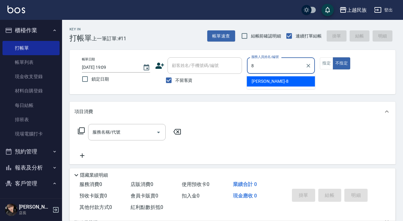
type input "Stella-8"
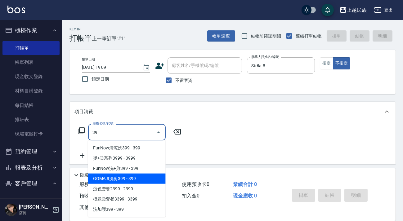
click at [136, 178] on span "GOMAJI洗剪399 - 399" at bounding box center [126, 179] width 77 height 10
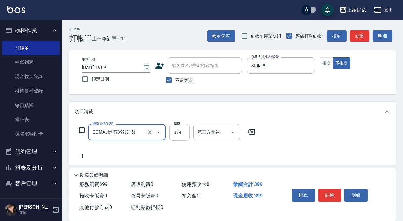
type input "GOMAJI洗剪399(315)"
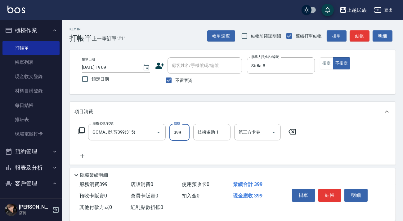
click at [173, 139] on input "399" at bounding box center [179, 132] width 20 height 17
type input "449"
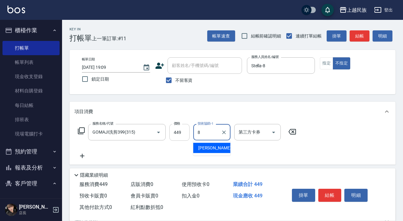
type input "Stella-8"
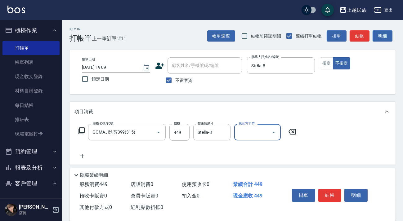
click at [261, 130] on input "第三方卡券" at bounding box center [253, 132] width 32 height 11
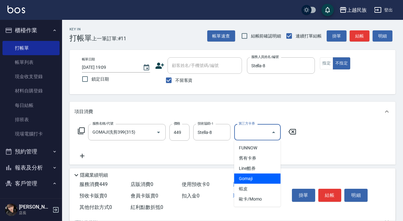
click at [259, 175] on span "Gomaji" at bounding box center [257, 179] width 46 height 10
type input "Gomaji"
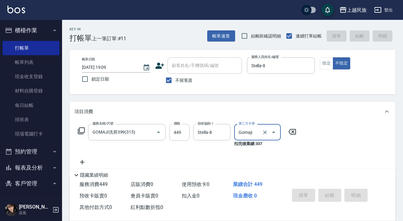
type input "[DATE] 19:32"
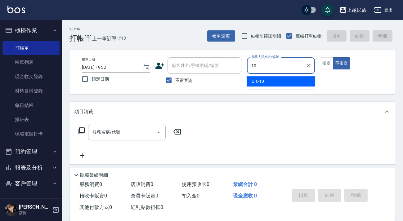
type input "Ula-10"
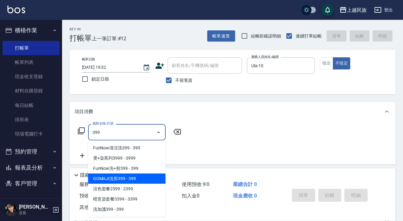
click at [150, 177] on span "GOMAJI洗剪399 - 399" at bounding box center [126, 179] width 77 height 10
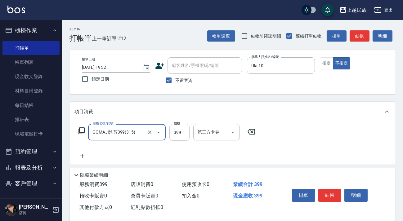
type input "GOMAJI洗剪399(315)"
click at [185, 135] on input "399" at bounding box center [179, 132] width 20 height 17
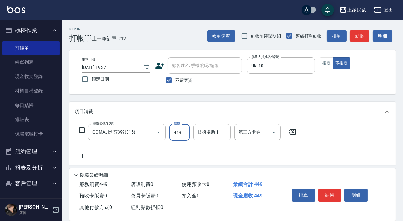
type input "449"
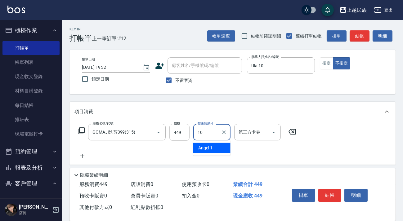
type input "Ula-10"
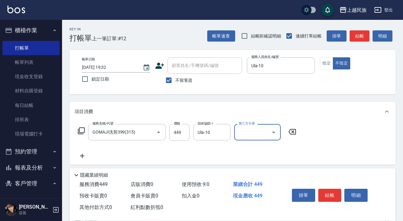
click at [271, 139] on div at bounding box center [272, 132] width 9 height 16
click at [275, 131] on icon "Open" at bounding box center [273, 132] width 7 height 7
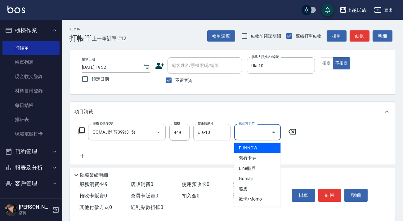
click at [267, 148] on span "FUNNOW" at bounding box center [257, 148] width 46 height 10
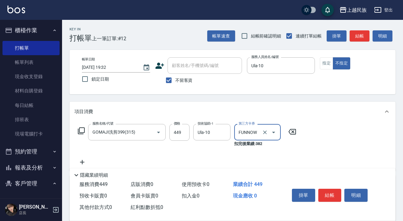
type input "FUNNOW"
drag, startPoint x: 272, startPoint y: 133, endPoint x: 268, endPoint y: 132, distance: 4.4
click at [272, 133] on icon "Open" at bounding box center [273, 132] width 7 height 7
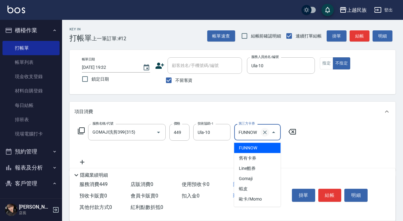
click at [267, 132] on icon "Clear" at bounding box center [265, 132] width 6 height 6
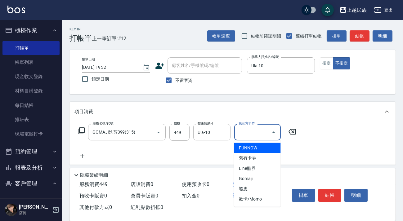
click at [266, 132] on input "第三方卡券" at bounding box center [253, 132] width 32 height 11
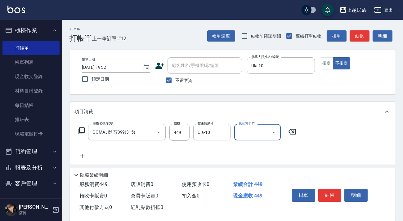
click at [266, 131] on input "第三方卡券" at bounding box center [253, 132] width 32 height 11
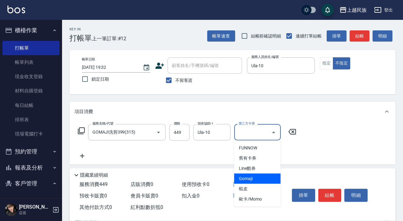
click at [266, 177] on span "Gomaji" at bounding box center [257, 179] width 46 height 10
type input "Gomaji"
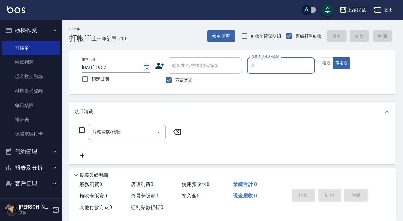
type input "Effie-5"
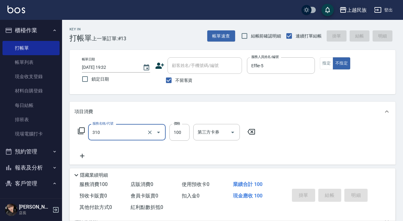
type input "310"
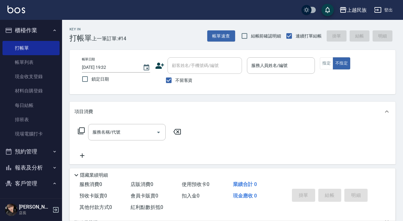
drag, startPoint x: 169, startPoint y: 83, endPoint x: 179, endPoint y: 68, distance: 18.1
click at [169, 83] on input "不留客資" at bounding box center [168, 80] width 13 height 13
checkbox input "false"
click at [183, 62] on div "顧客姓名/手機號碼/編號 顧客姓名/手機號碼/編號" at bounding box center [204, 65] width 74 height 16
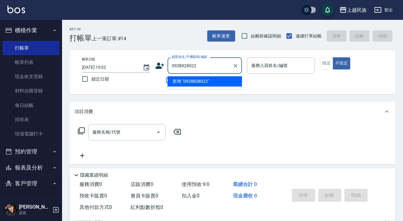
click at [188, 80] on li "新增 "0928828022"" at bounding box center [204, 81] width 74 height 10
type input "0928828022"
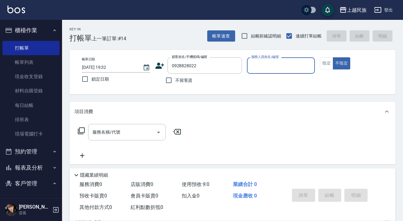
click at [159, 64] on icon at bounding box center [159, 66] width 9 height 6
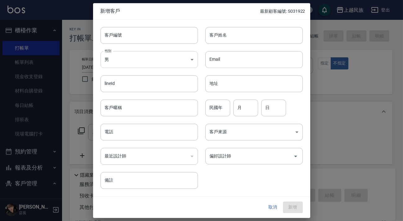
type input "0928828022"
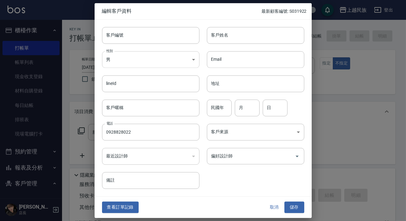
click at [149, 59] on body "上越民族 登出 櫃檯作業 打帳單 帳單列表 現金收支登錄 材料自購登錄 每日結帳 排班表 現場電腦打卡 預約管理 預約管理 單日預約紀錄 單週預約紀錄 報表及…" at bounding box center [203, 151] width 406 height 302
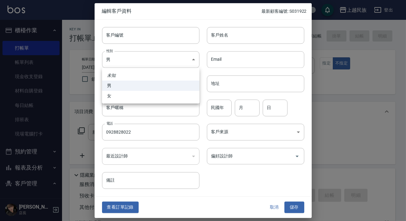
click at [156, 98] on li "女" at bounding box center [150, 96] width 97 height 10
type input "[DEMOGRAPHIC_DATA]"
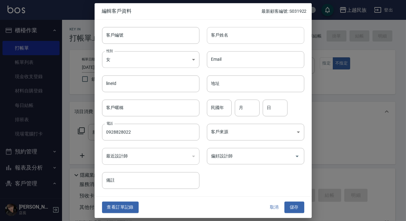
click at [237, 36] on input "客戶姓名" at bounding box center [255, 35] width 97 height 17
type input "[PERSON_NAME]"
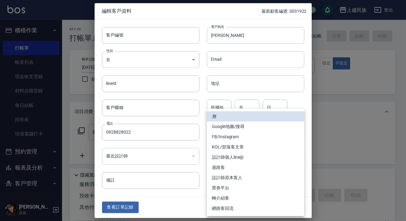
click at [235, 136] on body "上越民族 登出 櫃檯作業 打帳單 帳單列表 現金收支登錄 材料自購登錄 每日結帳 排班表 現場電腦打卡 預約管理 預約管理 單日預約紀錄 單週預約紀錄 報表及…" at bounding box center [203, 151] width 406 height 302
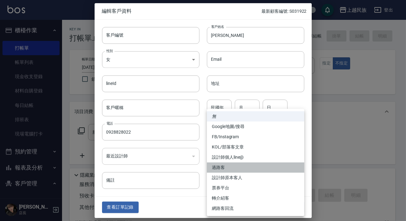
click at [235, 171] on li "過路客" at bounding box center [255, 167] width 97 height 10
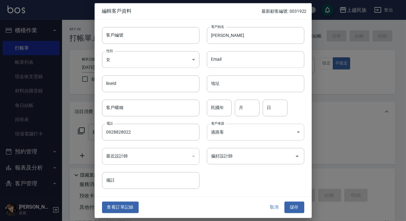
click at [250, 131] on body "上越民族 登出 櫃檯作業 打帳單 帳單列表 現金收支登錄 材料自購登錄 每日結帳 排班表 現場電腦打卡 預約管理 預約管理 單日預約紀錄 單週預約紀錄 報表及…" at bounding box center [203, 151] width 406 height 302
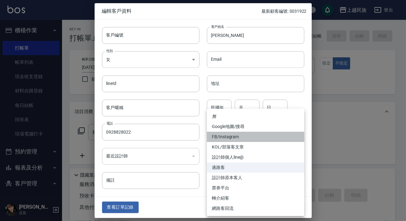
click at [246, 138] on li "FB/Instagram" at bounding box center [255, 137] width 97 height 10
type input "FB/Instagram"
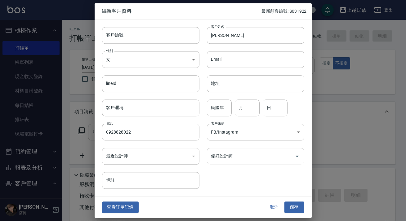
click at [256, 160] on input "偏好設計師" at bounding box center [251, 156] width 82 height 11
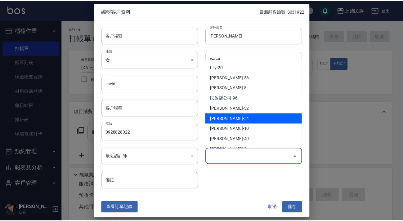
scroll to position [60, 0]
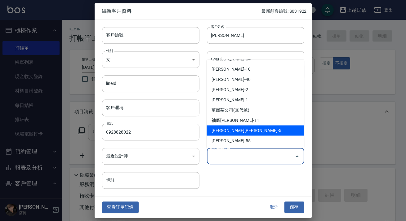
click at [239, 128] on li "[PERSON_NAME][PERSON_NAME]-5" at bounding box center [254, 130] width 97 height 10
type input "[PERSON_NAME][PERSON_NAME]"
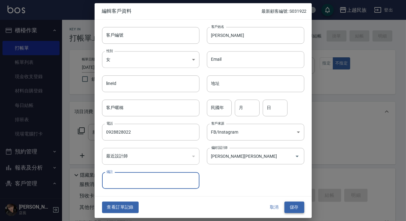
click at [298, 202] on button "儲存" at bounding box center [294, 207] width 20 height 11
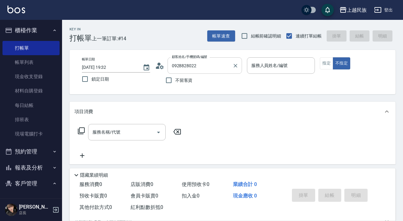
click at [189, 67] on input "0928828022" at bounding box center [200, 65] width 60 height 11
click at [206, 65] on input "0928828022" at bounding box center [200, 65] width 60 height 11
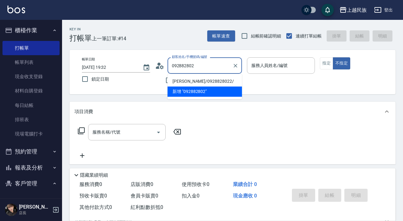
click at [212, 81] on li "[PERSON_NAME]/0928828022/" at bounding box center [204, 81] width 74 height 10
type input "[PERSON_NAME]/0928828022/"
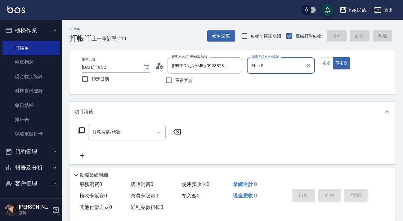
click at [333, 57] on button "不指定" at bounding box center [341, 63] width 17 height 12
click at [106, 127] on input "服務名稱/代號" at bounding box center [122, 132] width 63 height 11
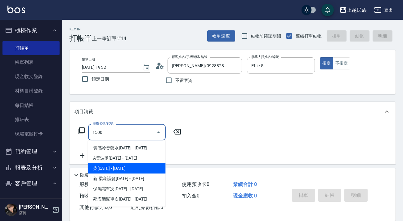
click at [117, 167] on span "染[DATE] - [DATE]" at bounding box center [126, 168] width 77 height 10
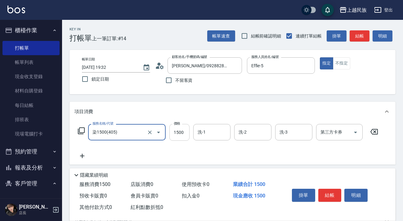
click at [181, 126] on input "1500" at bounding box center [179, 132] width 20 height 17
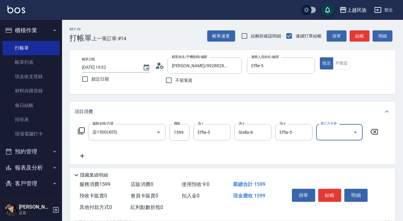
click at [83, 154] on icon at bounding box center [81, 155] width 15 height 7
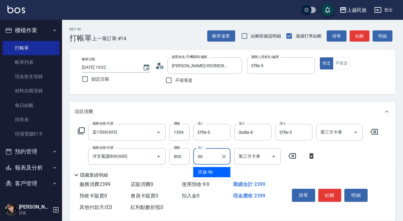
click at [229, 171] on div "民族 -96" at bounding box center [211, 172] width 37 height 10
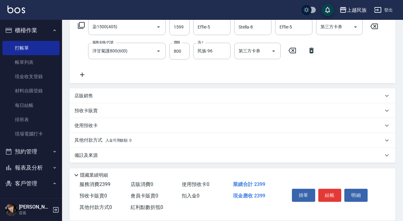
click at [187, 143] on div "其他付款方式 入金可用餘額: 0" at bounding box center [228, 140] width 308 height 7
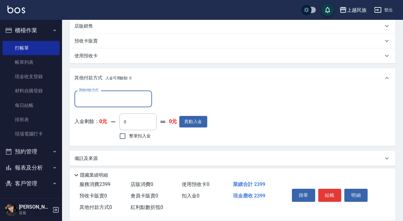
scroll to position [0, 0]
click at [131, 93] on input "其他付款方式" at bounding box center [113, 98] width 72 height 11
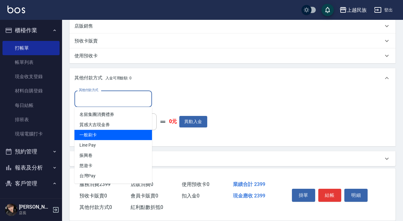
click at [132, 139] on span "一般刷卡" at bounding box center [112, 135] width 77 height 10
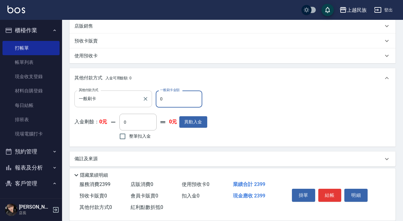
click at [145, 100] on icon "Clear" at bounding box center [145, 99] width 6 height 6
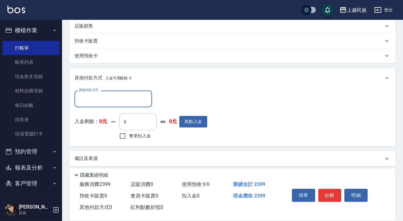
click at [135, 100] on input "其他付款方式" at bounding box center [113, 98] width 72 height 11
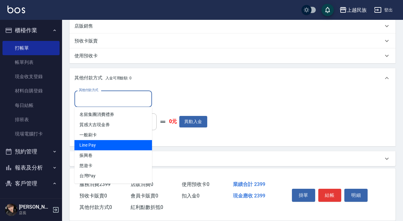
click at [136, 143] on span "Line Pay" at bounding box center [112, 145] width 77 height 10
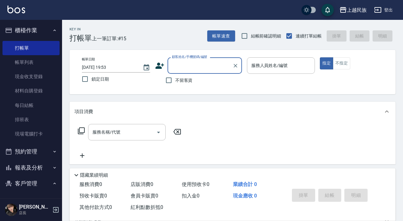
scroll to position [80, 0]
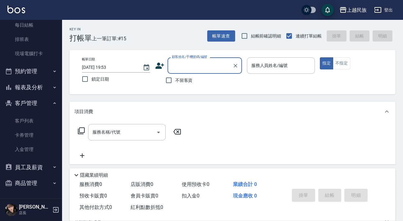
drag, startPoint x: 16, startPoint y: 89, endPoint x: 22, endPoint y: 89, distance: 5.9
click at [17, 89] on button "報表及分析" at bounding box center [30, 87] width 57 height 16
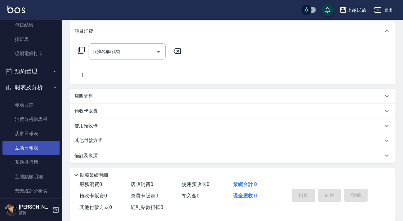
scroll to position [136, 0]
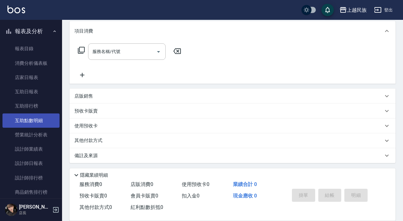
click at [41, 122] on link "互助點數明細" at bounding box center [30, 120] width 57 height 14
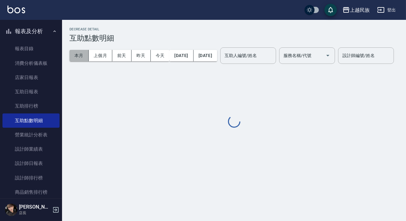
click at [78, 56] on button "本月" at bounding box center [78, 55] width 19 height 11
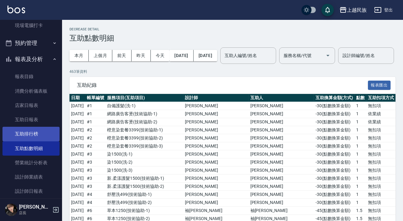
click at [43, 129] on link "互助排行榜" at bounding box center [30, 134] width 57 height 14
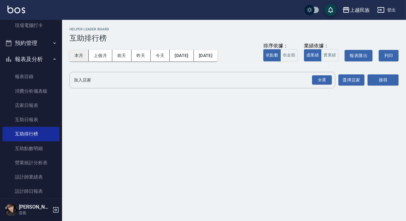
click at [72, 55] on button "本月" at bounding box center [78, 55] width 19 height 11
click at [263, 82] on input "加入店家" at bounding box center [197, 80] width 251 height 11
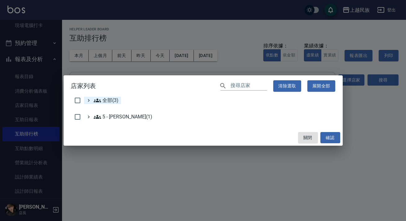
click at [105, 102] on span "全部(3)" at bounding box center [106, 100] width 25 height 7
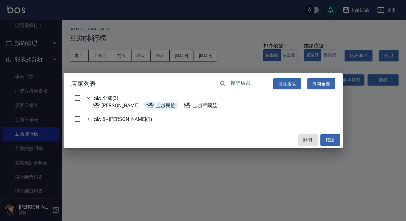
click at [152, 103] on span "上越民族" at bounding box center [161, 105] width 29 height 7
click at [332, 139] on button "確認" at bounding box center [330, 139] width 20 height 11
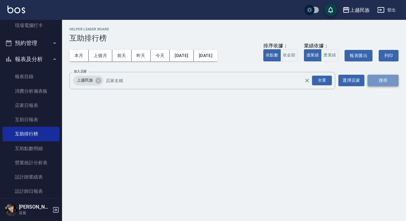
click at [380, 82] on button "搜尋" at bounding box center [382, 80] width 31 height 11
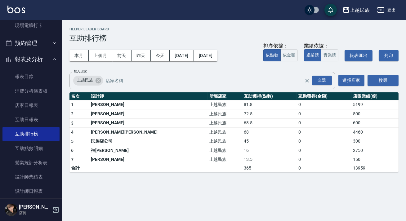
click at [208, 141] on td "上越民族" at bounding box center [225, 141] width 35 height 9
click at [192, 57] on button "[DATE]" at bounding box center [182, 55] width 24 height 11
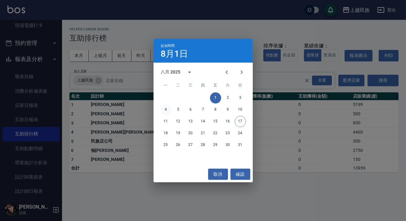
click at [161, 107] on button "4" at bounding box center [165, 109] width 11 height 11
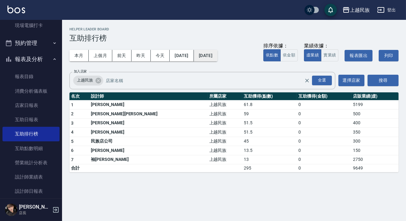
click at [217, 58] on button "[DATE]" at bounding box center [206, 55] width 24 height 11
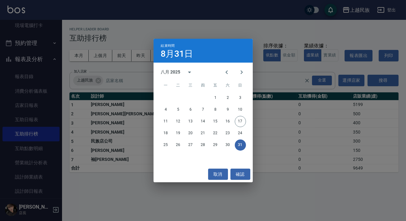
click at [140, 80] on div "結束時間 [DATE] 八月 2025 一 二 三 四 五 六 日 1 2 3 4 5 6 7 8 9 10 11 12 13 14 15 16 17 18 …" at bounding box center [203, 110] width 406 height 221
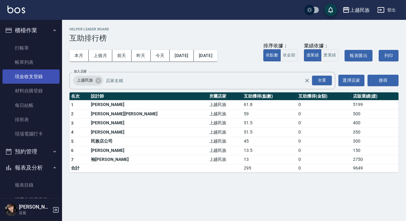
click at [34, 82] on link "現金收支登錄" at bounding box center [30, 76] width 57 height 14
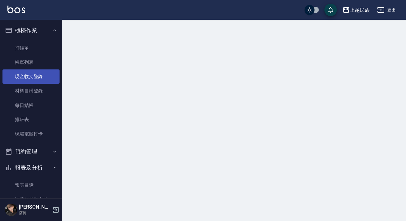
click at [34, 79] on link "現金收支登錄" at bounding box center [30, 76] width 57 height 14
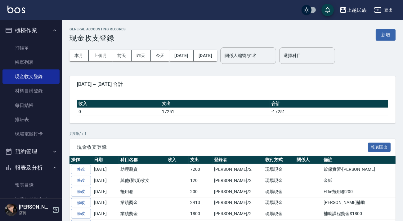
click at [383, 36] on button "新增" at bounding box center [385, 34] width 20 height 11
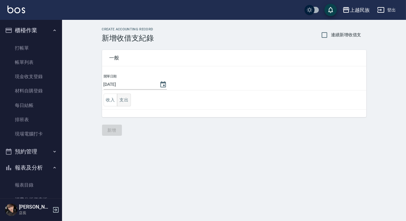
click at [128, 96] on button "支出" at bounding box center [124, 100] width 14 height 13
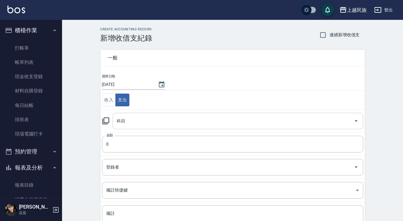
click at [148, 118] on input "科目" at bounding box center [233, 121] width 236 height 11
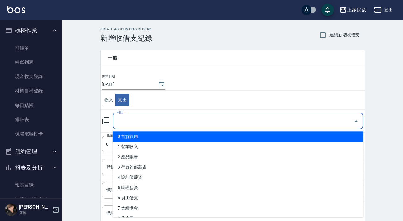
scroll to position [52, 0]
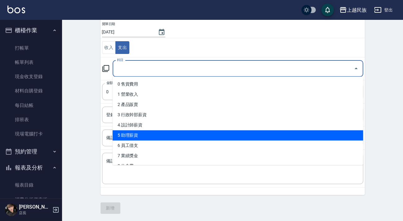
click at [166, 136] on li "5 助理薪資" at bounding box center [238, 135] width 250 height 10
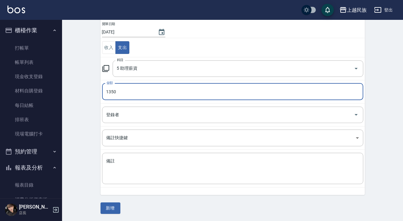
click at [148, 123] on td "登錄者 登錄者" at bounding box center [232, 114] width 264 height 23
click at [142, 119] on div "登錄者" at bounding box center [232, 115] width 261 height 16
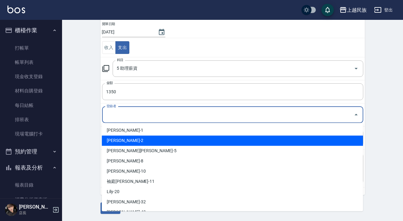
click at [146, 137] on li "[PERSON_NAME]-2" at bounding box center [232, 140] width 261 height 10
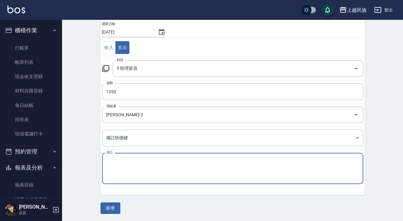
click at [153, 171] on textarea "備註" at bounding box center [232, 168] width 252 height 21
click at [106, 159] on textarea "實習生石博景點數加薪" at bounding box center [232, 168] width 252 height 21
click at [149, 160] on textarea "實習生石博景點數加薪" at bounding box center [232, 168] width 252 height 21
click at [119, 160] on textarea "實習生石博景點數加薪30*45點" at bounding box center [232, 168] width 252 height 21
click at [131, 160] on textarea "實習生石博景點數加薪30*45點" at bounding box center [232, 168] width 252 height 21
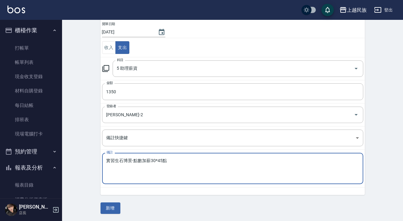
click at [115, 158] on textarea "實習生石博景-點數加薪30*45點" at bounding box center [232, 168] width 252 height 21
click at [134, 177] on textarea "實習[PERSON_NAME]-點數加薪30*45點" at bounding box center [232, 168] width 252 height 21
click at [109, 202] on button "新增" at bounding box center [110, 207] width 20 height 11
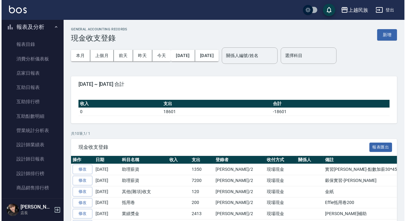
scroll to position [169, 0]
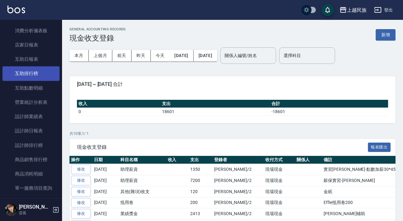
click at [30, 73] on link "互助排行榜" at bounding box center [30, 73] width 57 height 14
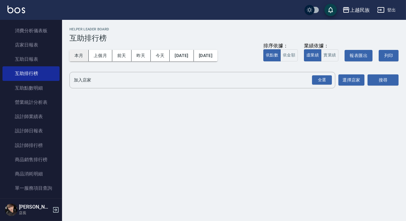
click at [73, 53] on button "本月" at bounding box center [78, 55] width 19 height 11
click at [183, 59] on button "[DATE]" at bounding box center [182, 55] width 24 height 11
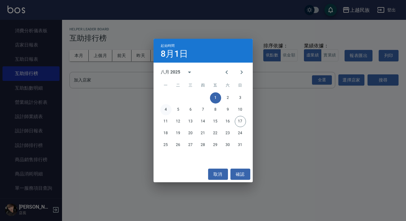
click at [169, 108] on button "4" at bounding box center [165, 109] width 11 height 11
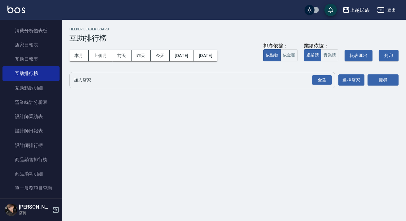
click at [227, 84] on input "加入店家" at bounding box center [197, 80] width 251 height 11
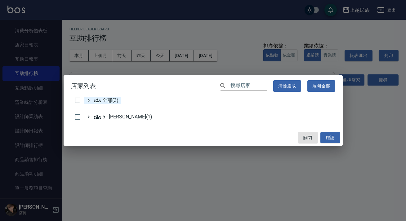
click at [112, 99] on span "全部(3)" at bounding box center [106, 100] width 25 height 7
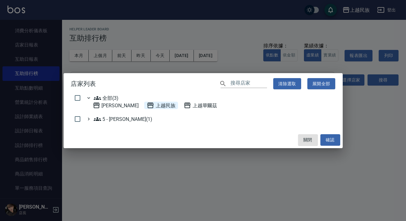
click at [147, 107] on icon at bounding box center [150, 105] width 7 height 7
click at [323, 136] on button "確認" at bounding box center [330, 139] width 20 height 11
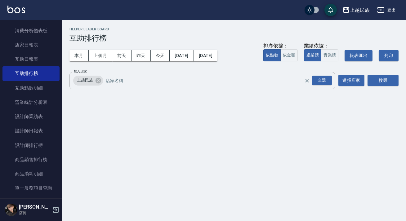
click at [365, 78] on div "加入店家 上越民族 全選 加入店家 選擇店家 搜尋" at bounding box center [233, 80] width 329 height 17
click at [376, 78] on button "搜尋" at bounding box center [382, 80] width 31 height 11
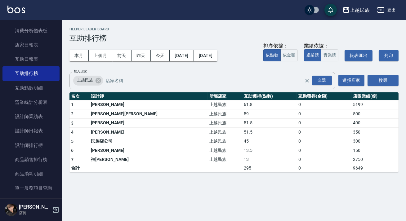
click at [242, 140] on td "45" at bounding box center [269, 141] width 55 height 9
drag, startPoint x: 198, startPoint y: 141, endPoint x: 206, endPoint y: 142, distance: 8.1
click at [206, 142] on tr "5 民族店公司 上越民族 45 0 300" at bounding box center [233, 141] width 329 height 9
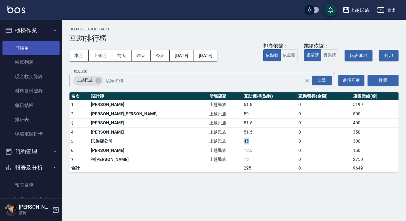
click at [40, 51] on link "打帳單" at bounding box center [30, 48] width 57 height 14
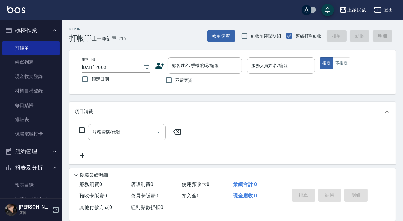
click at [190, 82] on span "不留客資" at bounding box center [183, 80] width 17 height 7
click at [175, 82] on input "不留客資" at bounding box center [168, 80] width 13 height 13
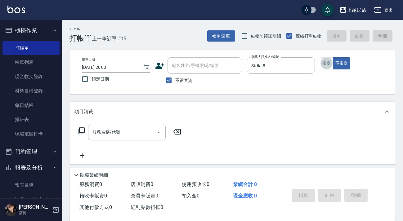
scroll to position [11, 0]
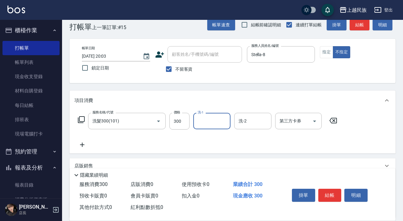
click at [137, 110] on div "項目消費" at bounding box center [232, 101] width 326 height 20
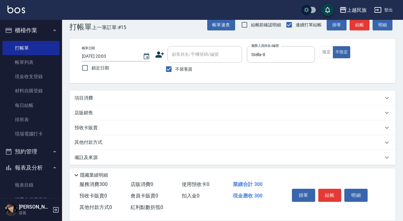
click at [134, 114] on div "店販銷售" at bounding box center [228, 113] width 308 height 7
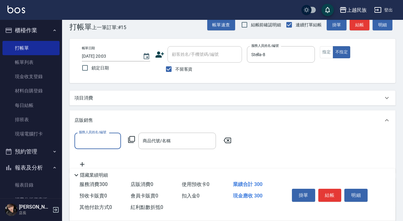
scroll to position [0, 0]
click at [130, 103] on div "項目消費" at bounding box center [232, 98] width 326 height 15
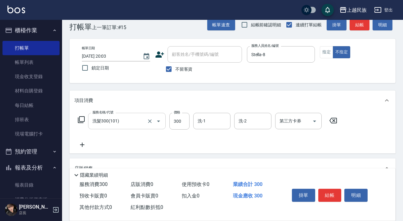
click at [128, 121] on input "洗髮300(101)" at bounding box center [118, 121] width 55 height 11
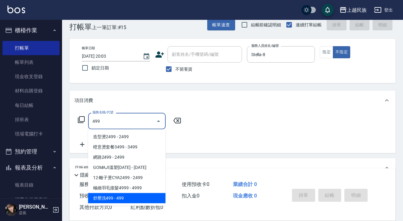
click at [135, 197] on span "舒壓洗499 - 499" at bounding box center [126, 198] width 77 height 10
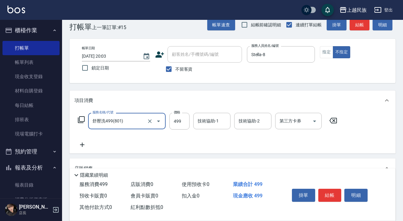
click at [208, 119] on div "技術協助-1 技術協助-1" at bounding box center [211, 121] width 37 height 16
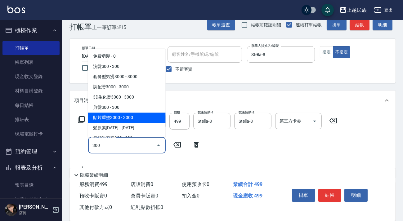
click at [143, 110] on span "剪髮300 - 300" at bounding box center [126, 107] width 77 height 10
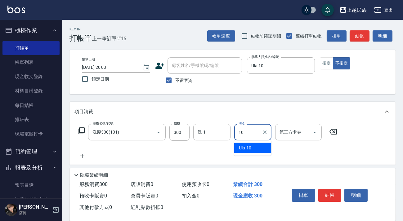
drag, startPoint x: 259, startPoint y: 141, endPoint x: 257, endPoint y: 145, distance: 4.6
click at [258, 142] on ul "Ula -10" at bounding box center [252, 147] width 37 height 15
drag, startPoint x: 244, startPoint y: 145, endPoint x: 211, endPoint y: 130, distance: 35.9
click at [243, 145] on span "Ula -10" at bounding box center [245, 148] width 12 height 7
click at [209, 129] on input "洗-1" at bounding box center [212, 132] width 32 height 11
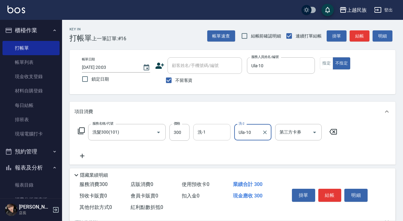
click at [217, 133] on input "洗-1" at bounding box center [212, 132] width 32 height 11
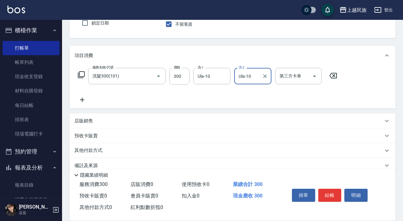
click at [80, 100] on icon at bounding box center [81, 99] width 15 height 7
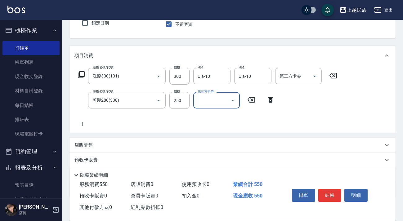
click at [130, 131] on div "服務名稱/代號 洗髮300(101) 服務名稱/代號 價格 300 價格 洗-1 Ula-10 洗-1 洗-2 Ula-10 洗-2 第三方卡券 第三方卡券 …" at bounding box center [232, 98] width 326 height 67
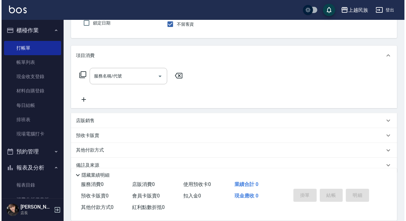
scroll to position [0, 0]
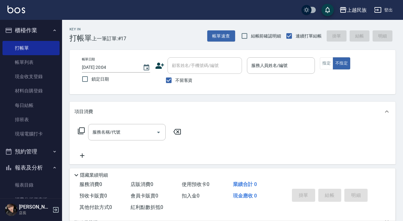
click at [189, 78] on span "不留客資" at bounding box center [183, 80] width 17 height 7
click at [175, 78] on input "不留客資" at bounding box center [168, 80] width 13 height 13
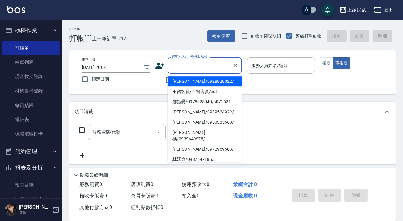
click at [204, 64] on div "顧客姓名/手機號碼/編號 顧客姓名/手機號碼/編號" at bounding box center [204, 65] width 74 height 16
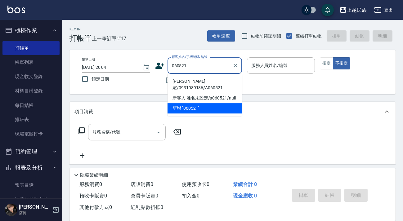
click at [207, 81] on li "[PERSON_NAME]媗/0931989186/A060521" at bounding box center [204, 84] width 74 height 17
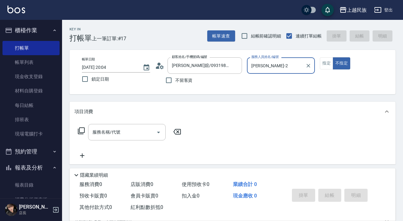
click at [333, 57] on button "不指定" at bounding box center [341, 63] width 17 height 12
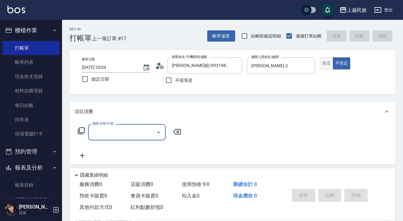
click at [326, 67] on button "指定" at bounding box center [326, 63] width 13 height 12
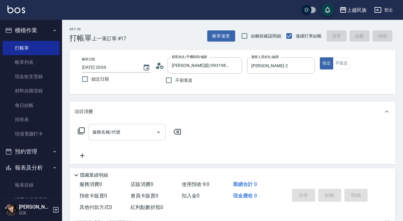
click at [126, 132] on input "服務名稱/代號" at bounding box center [122, 132] width 63 height 11
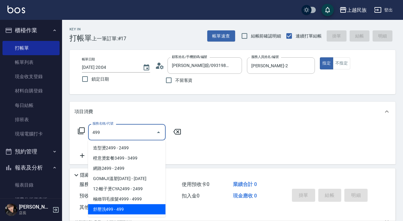
click at [130, 209] on span "舒壓洗499 - 499" at bounding box center [126, 209] width 77 height 10
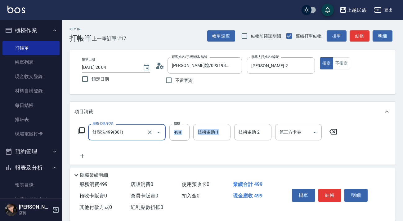
click at [193, 134] on div "服務名稱/代號 舒壓洗499(801) 服務名稱/代號 價格 499 價格 技術協助-1 技術協助-1 技術協助-2 技術協助-2 第三方卡券 第三方卡券" at bounding box center [207, 132] width 266 height 17
click at [197, 133] on div "技術協助-1 技術協助-1" at bounding box center [211, 132] width 37 height 16
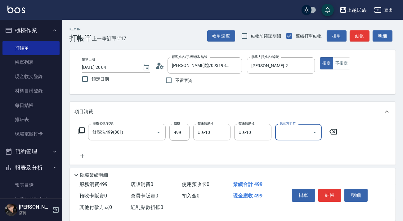
click at [324, 195] on button "結帳" at bounding box center [329, 195] width 23 height 13
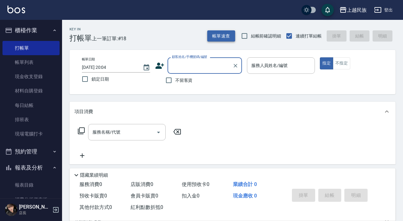
click at [223, 34] on button "帳單速查" at bounding box center [221, 35] width 28 height 11
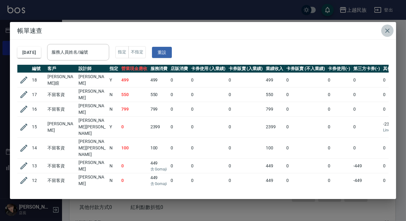
click at [391, 32] on button "button" at bounding box center [387, 30] width 12 height 12
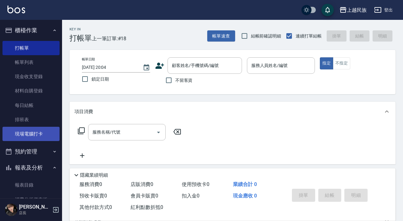
click at [40, 131] on link "現場電腦打卡" at bounding box center [30, 134] width 57 height 14
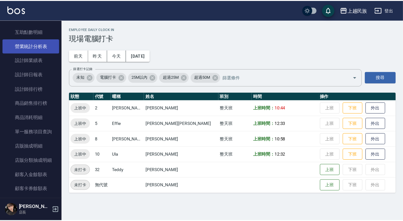
scroll to position [197, 0]
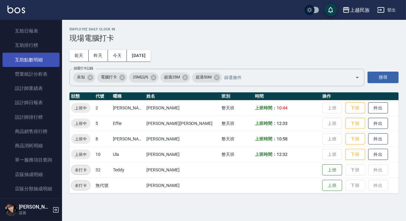
click at [34, 60] on link "互助點數明細" at bounding box center [30, 60] width 57 height 14
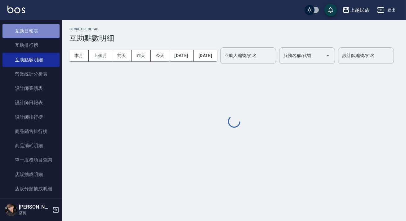
click at [43, 30] on link "互助日報表" at bounding box center [30, 31] width 57 height 14
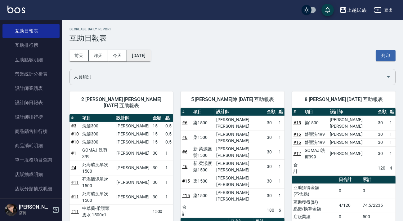
click at [144, 54] on button "[DATE]" at bounding box center [139, 55] width 24 height 11
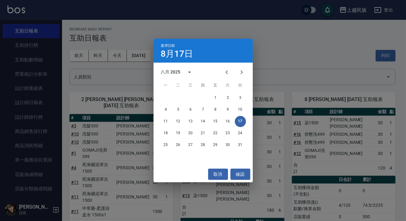
click at [101, 69] on div "選擇日期 8月17日 八月 2025 一 二 三 四 五 六 日 1 2 3 4 5 6 7 8 9 10 11 12 13 14 15 16 17 18 1…" at bounding box center [203, 110] width 406 height 221
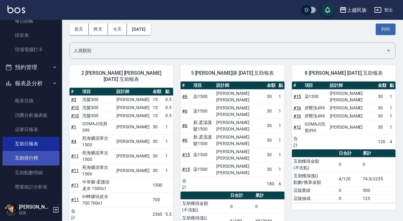
scroll to position [113, 0]
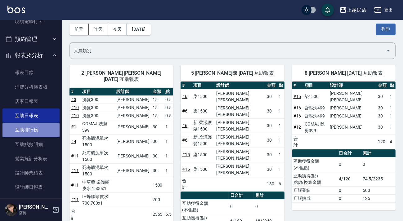
click at [37, 125] on link "互助排行榜" at bounding box center [30, 130] width 57 height 14
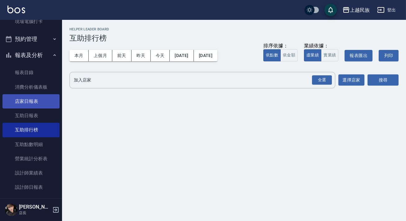
click at [37, 96] on link "店家日報表" at bounding box center [30, 101] width 57 height 14
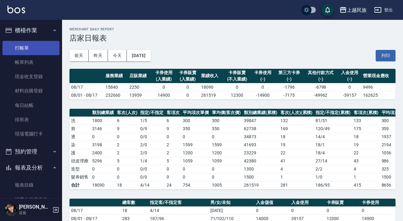
click at [43, 50] on link "打帳單" at bounding box center [30, 48] width 57 height 14
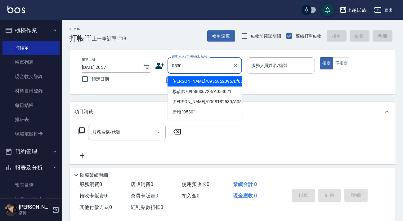
click at [206, 81] on li "[PERSON_NAME]/0955852095/Ef053021" at bounding box center [204, 81] width 74 height 10
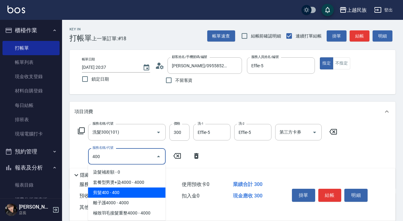
click at [146, 190] on span "剪髮400 - 400" at bounding box center [126, 193] width 77 height 10
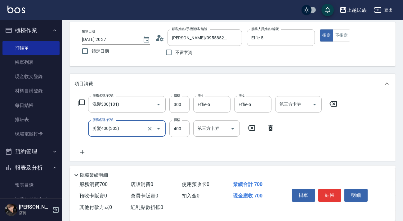
scroll to position [56, 0]
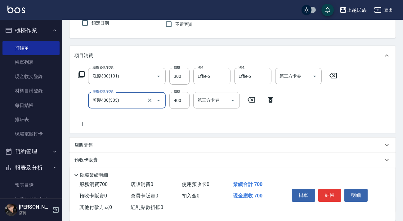
click at [82, 124] on icon at bounding box center [81, 123] width 15 height 7
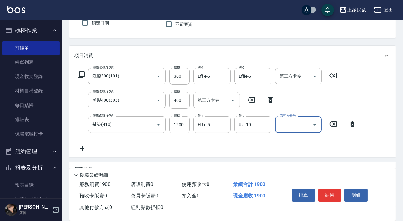
scroll to position [84, 0]
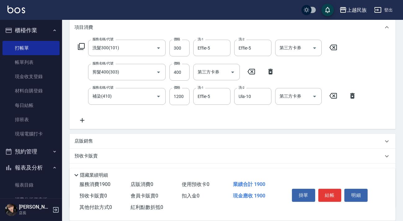
click at [110, 136] on div "店販銷售" at bounding box center [232, 141] width 326 height 15
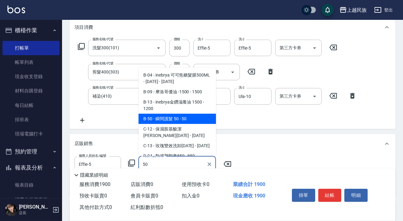
click at [149, 117] on span "B-50 - 瞬間護髮 50 - 50" at bounding box center [176, 119] width 77 height 10
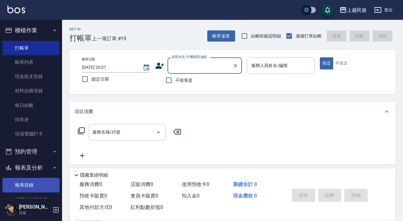
scroll to position [28, 0]
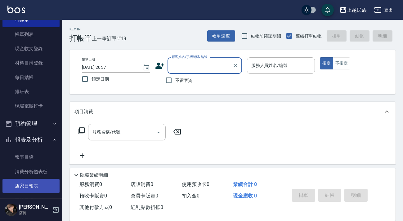
click at [43, 181] on link "店家日報表" at bounding box center [30, 186] width 57 height 14
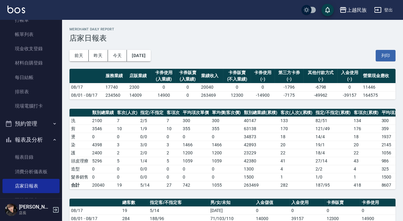
scroll to position [216, 0]
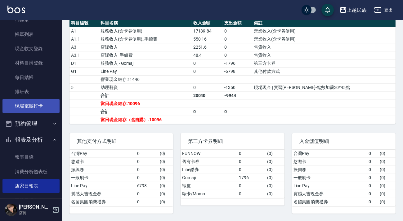
click at [41, 105] on link "現場電腦打卡" at bounding box center [30, 106] width 57 height 14
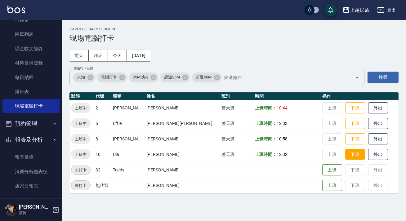
drag, startPoint x: 334, startPoint y: 153, endPoint x: 332, endPoint y: 155, distance: 3.5
click at [345, 153] on button "下班" at bounding box center [355, 154] width 20 height 11
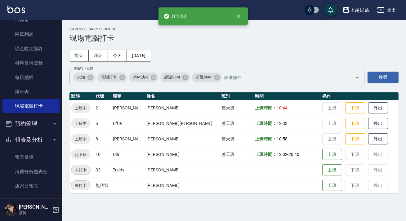
click at [263, 168] on td at bounding box center [286, 169] width 67 height 15
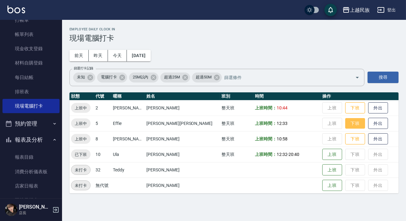
click at [345, 126] on button "下班" at bounding box center [355, 123] width 20 height 11
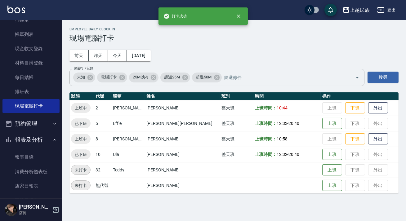
drag, startPoint x: 268, startPoint y: 166, endPoint x: 301, endPoint y: 153, distance: 35.2
click at [268, 166] on td at bounding box center [286, 169] width 67 height 15
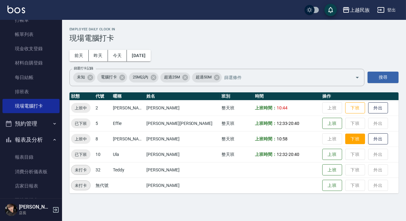
click at [345, 141] on button "下班" at bounding box center [355, 139] width 20 height 11
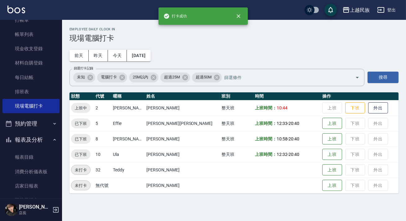
drag, startPoint x: 274, startPoint y: 167, endPoint x: 301, endPoint y: 133, distance: 43.7
click at [274, 165] on td at bounding box center [286, 169] width 67 height 15
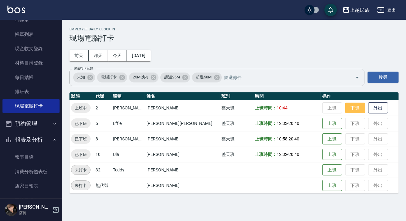
click at [345, 104] on button "下班" at bounding box center [355, 108] width 20 height 11
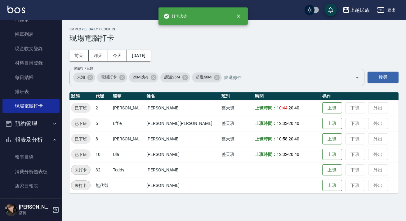
click at [335, 61] on div "Employee Daily Clock In 現場電腦打卡 [DATE] [DATE] [DATE] [DATE] 篩選打卡記錄 未知 電腦打卡 25M以內…" at bounding box center [234, 110] width 344 height 181
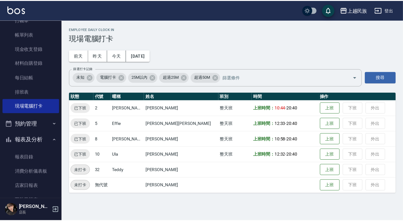
scroll to position [169, 0]
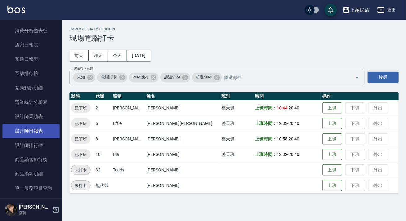
click at [43, 124] on link "設計師日報表" at bounding box center [30, 131] width 57 height 14
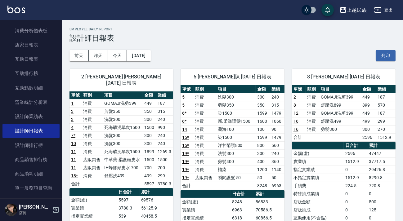
scroll to position [141, 0]
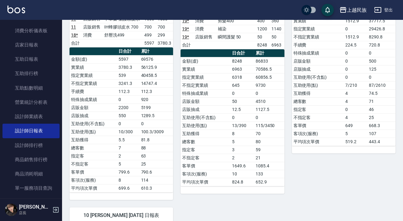
click at [385, 7] on button "登出" at bounding box center [383, 9] width 24 height 11
